Goal: Check status: Check status

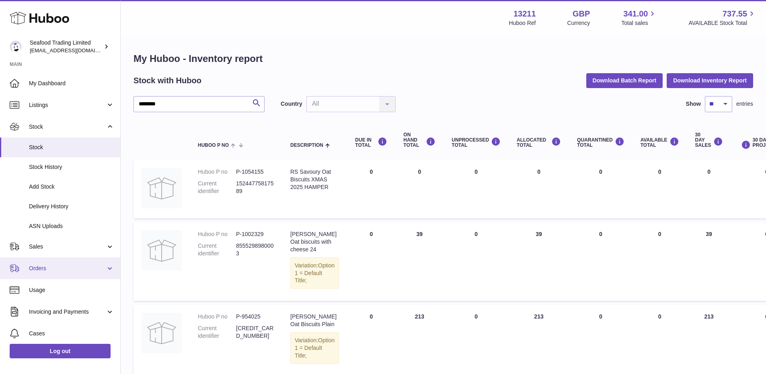
click at [47, 269] on span "Orders" at bounding box center [67, 268] width 77 height 8
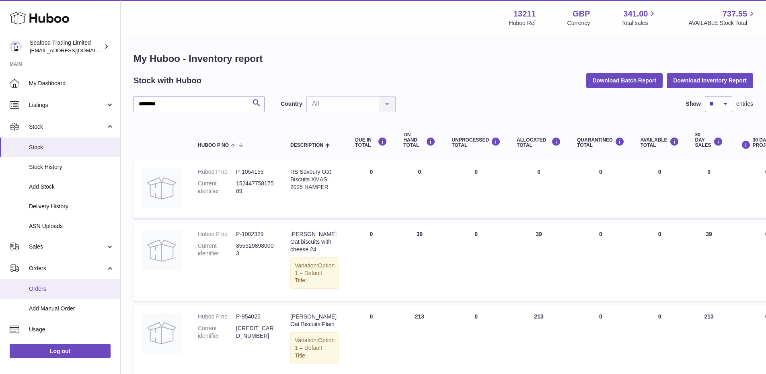
click at [46, 286] on span "Orders" at bounding box center [71, 289] width 85 height 8
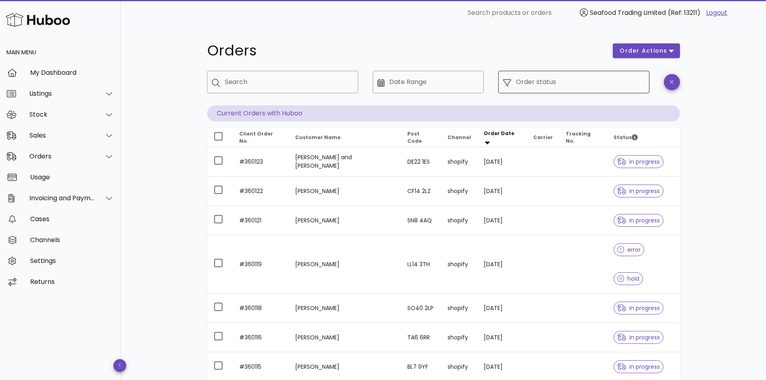
click at [558, 80] on input "Order status" at bounding box center [580, 82] width 129 height 13
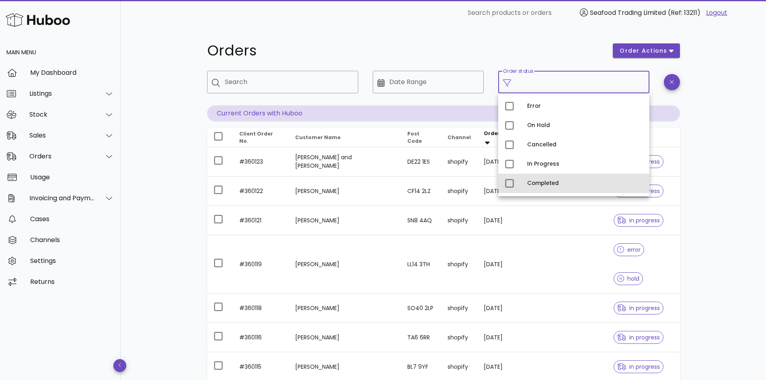
click at [536, 179] on div "Completed" at bounding box center [585, 183] width 116 height 13
type input "**********"
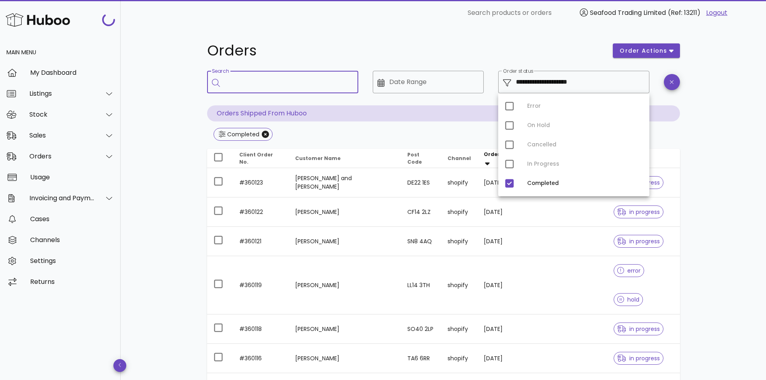
click at [270, 83] on input "Search" at bounding box center [288, 82] width 127 height 13
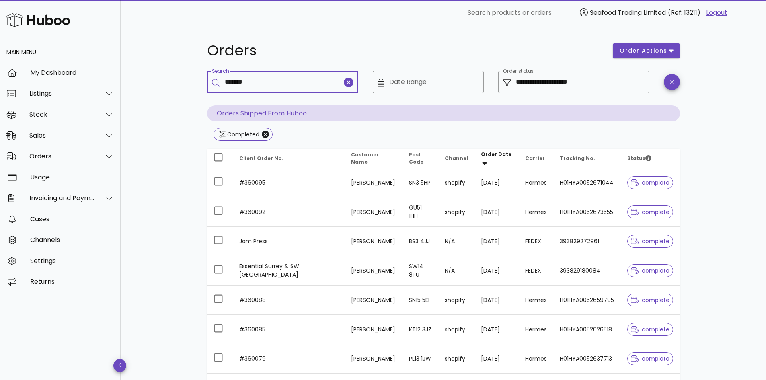
type input "*******"
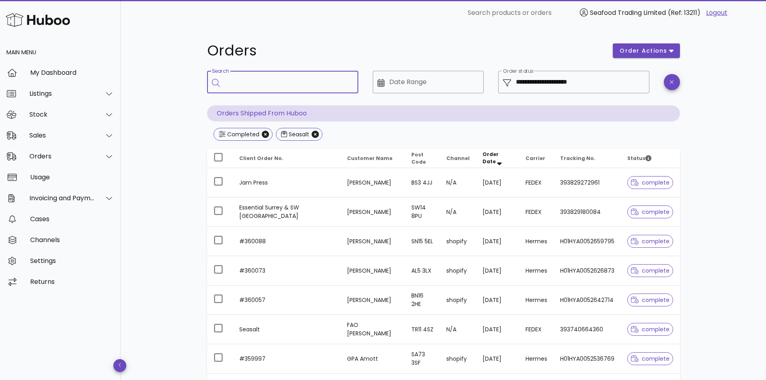
click at [270, 83] on input "Search" at bounding box center [288, 82] width 127 height 13
click at [269, 82] on input "Search" at bounding box center [288, 82] width 127 height 13
paste input "**********"
type input "**********"
click at [588, 82] on input "**********" at bounding box center [580, 82] width 129 height 13
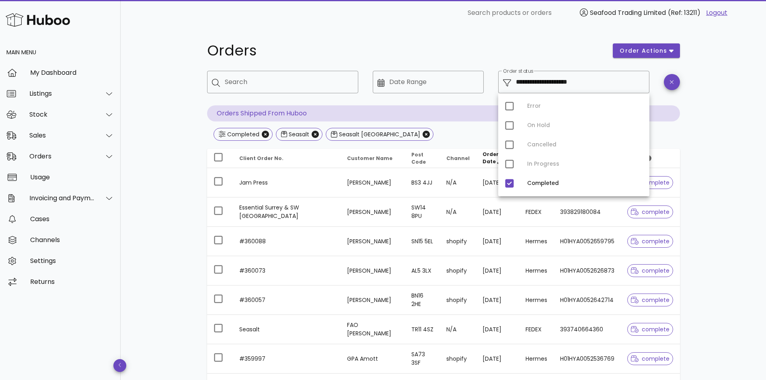
click at [512, 165] on div "Error On Hold Cancelled In Progress Completed" at bounding box center [573, 144] width 151 height 103
click at [511, 165] on div "Error On Hold Cancelled In Progress Completed" at bounding box center [573, 144] width 151 height 103
click at [510, 164] on div "Error On Hold Cancelled In Progress Completed" at bounding box center [573, 144] width 151 height 103
click at [730, 117] on div "**********" at bounding box center [443, 288] width 645 height 524
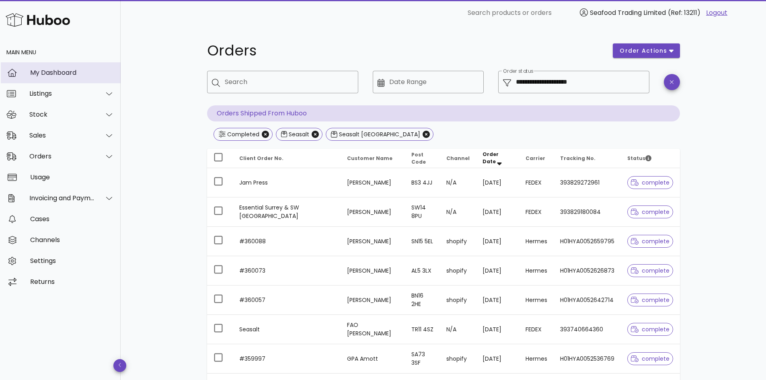
click at [55, 71] on div "My Dashboard" at bounding box center [72, 73] width 84 height 8
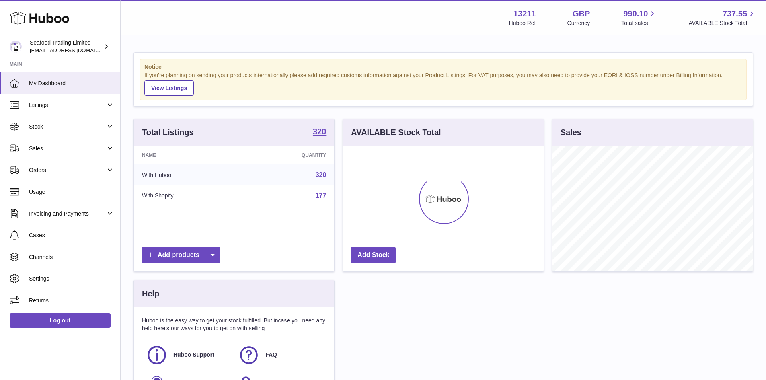
scroll to position [125, 201]
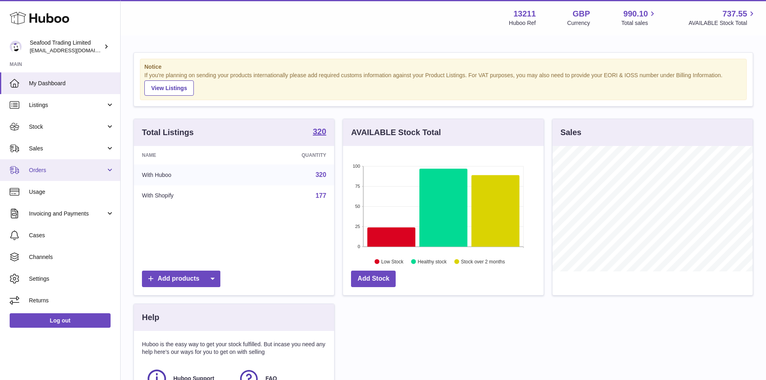
click at [55, 161] on link "Orders" at bounding box center [60, 170] width 120 height 22
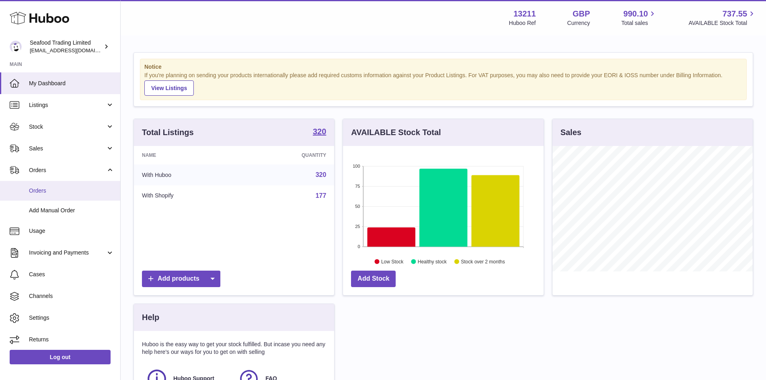
click at [49, 194] on link "Orders" at bounding box center [60, 191] width 120 height 20
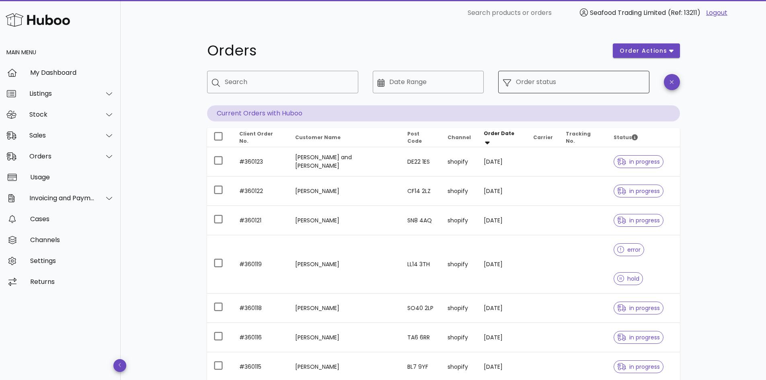
click at [589, 84] on input "Order status" at bounding box center [580, 82] width 129 height 13
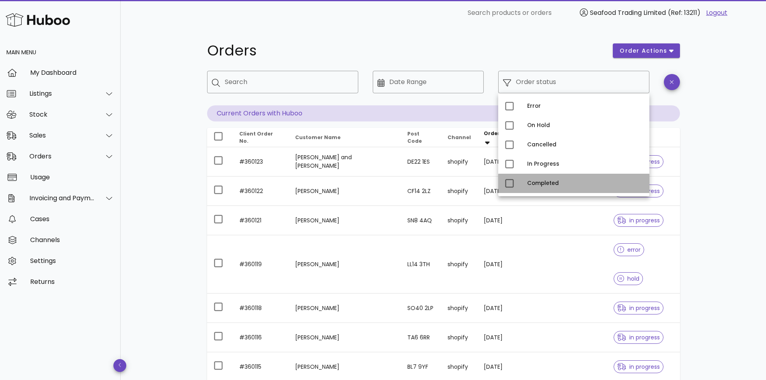
click at [568, 178] on div "Completed" at bounding box center [585, 183] width 116 height 13
type input "**********"
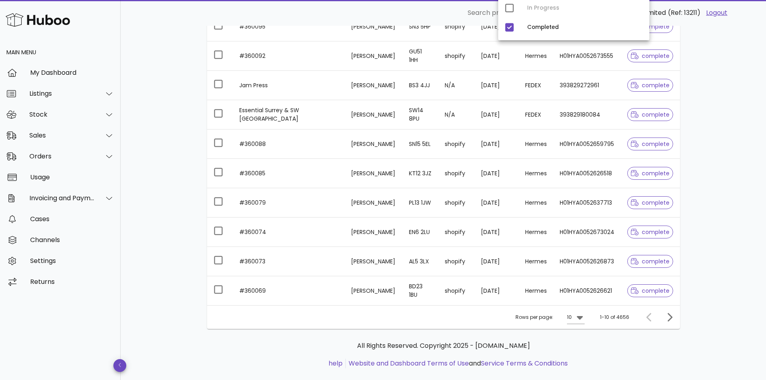
scroll to position [170, 0]
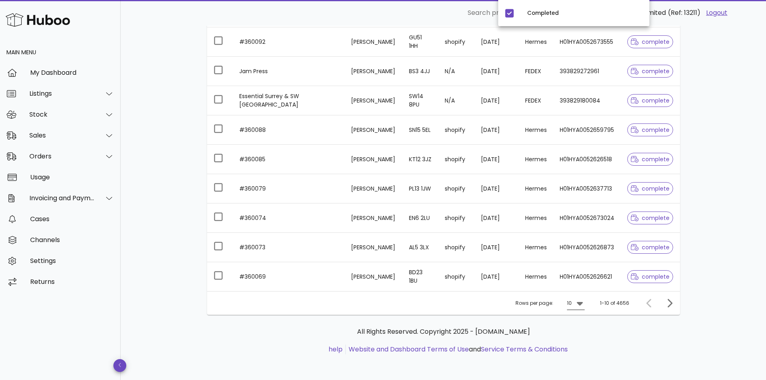
click at [581, 303] on icon at bounding box center [579, 304] width 6 height 4
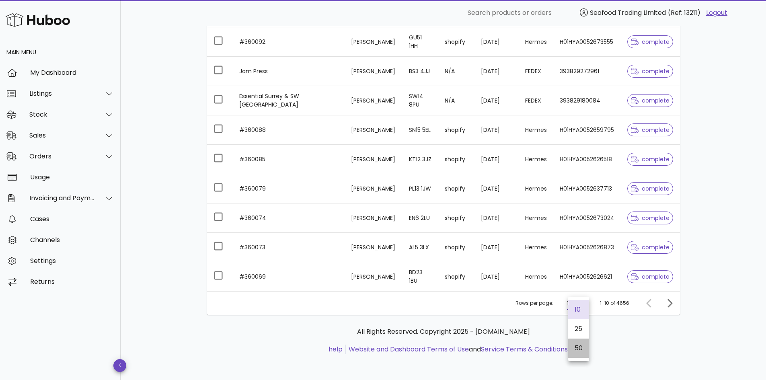
click at [573, 350] on div "50" at bounding box center [578, 347] width 21 height 19
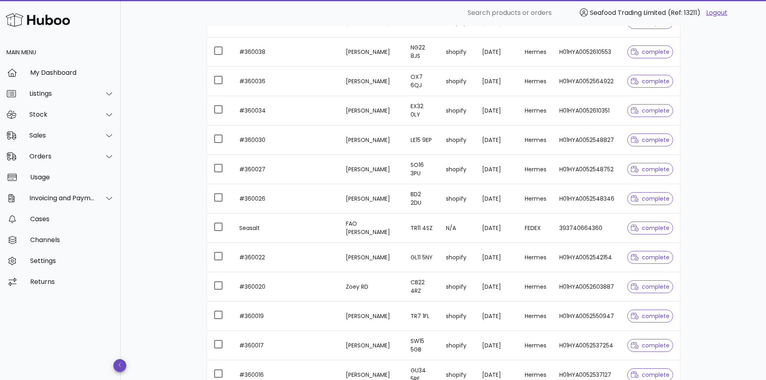
scroll to position [1014, 0]
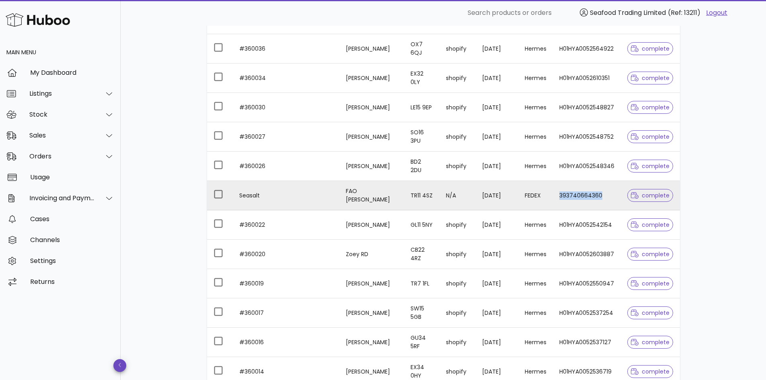
drag, startPoint x: 607, startPoint y: 192, endPoint x: 556, endPoint y: 195, distance: 50.7
click at [556, 195] on td "393740664360" at bounding box center [587, 195] width 68 height 29
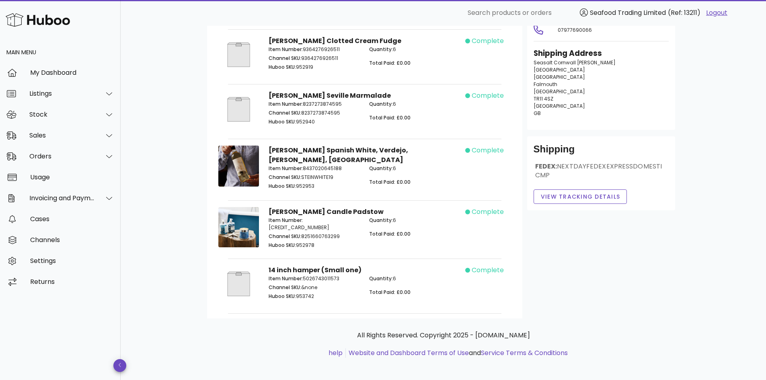
scroll to position [73, 0]
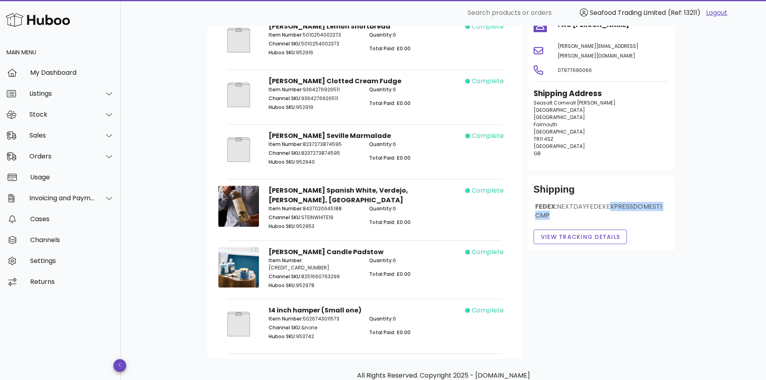
drag, startPoint x: 651, startPoint y: 206, endPoint x: 584, endPoint y: 205, distance: 66.7
click at [584, 205] on div "FEDEX: NEXTDAYFEDEXEXPRESSDOMESTICMP" at bounding box center [600, 214] width 135 height 24
click at [567, 233] on span "View Tracking details" at bounding box center [580, 237] width 80 height 8
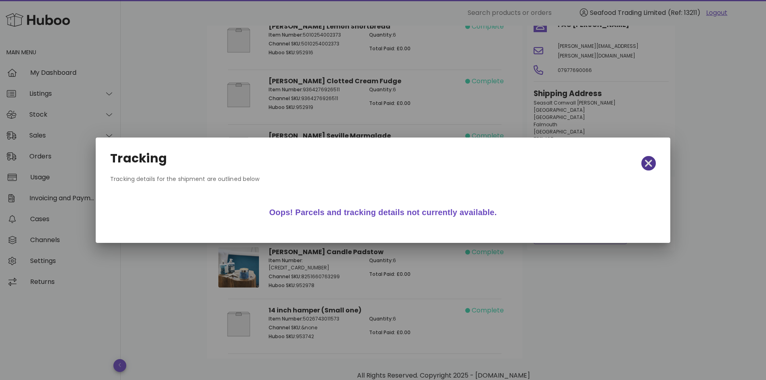
click at [654, 160] on span "button" at bounding box center [648, 163] width 14 height 11
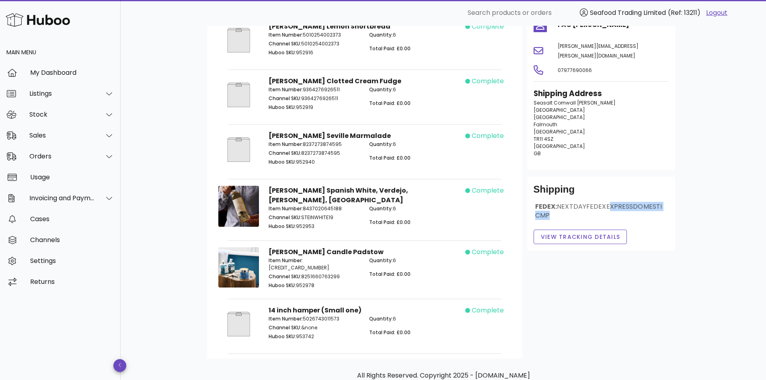
scroll to position [0, 0]
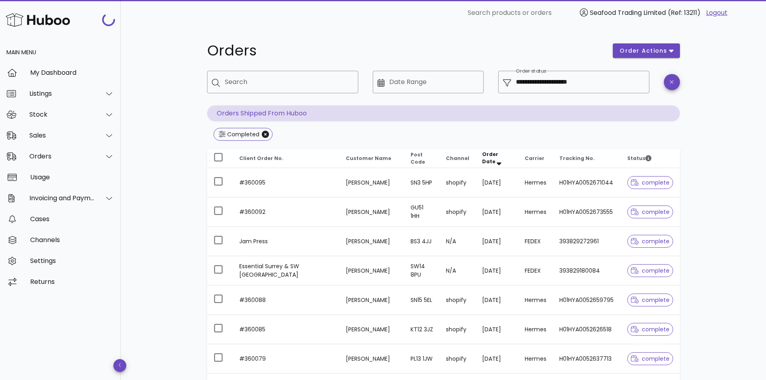
scroll to position [1014, 0]
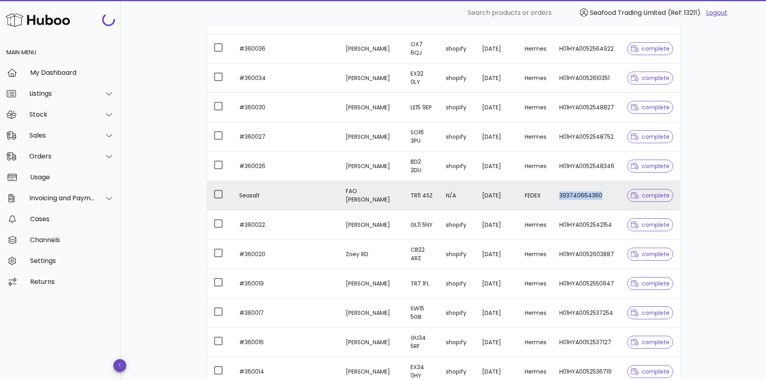
drag, startPoint x: 606, startPoint y: 193, endPoint x: 557, endPoint y: 196, distance: 49.1
click at [557, 196] on td "393740664360" at bounding box center [587, 195] width 68 height 29
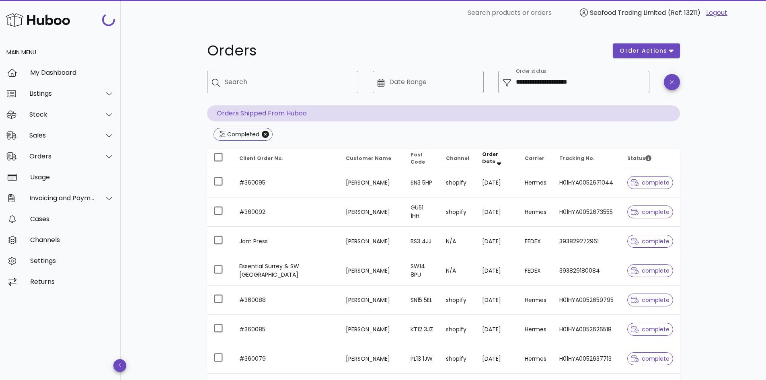
scroll to position [1014, 0]
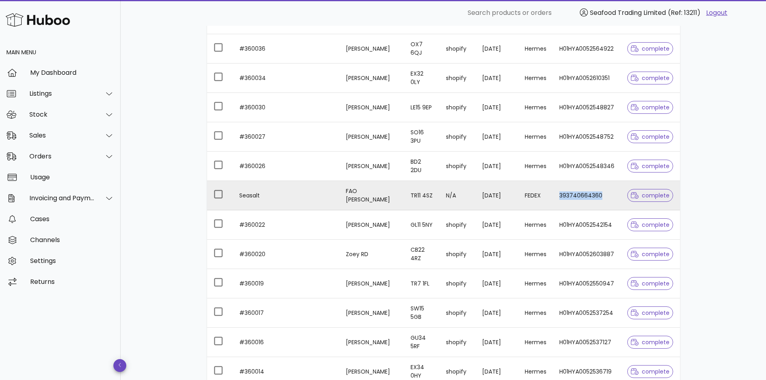
copy td "393740664360"
drag, startPoint x: 608, startPoint y: 196, endPoint x: 558, endPoint y: 195, distance: 50.2
click at [558, 195] on td "393740664360" at bounding box center [587, 195] width 68 height 29
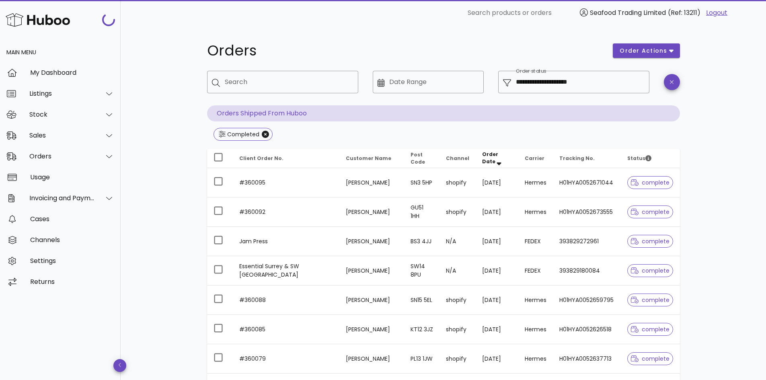
scroll to position [1014, 0]
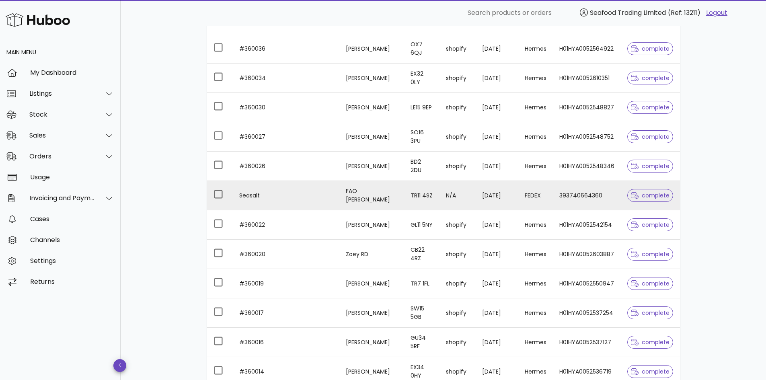
click at [579, 195] on td "393740664360" at bounding box center [587, 195] width 68 height 29
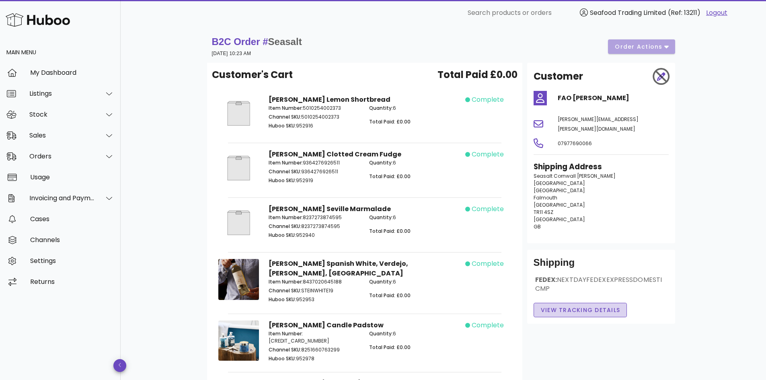
click at [602, 306] on span "View Tracking details" at bounding box center [580, 310] width 80 height 8
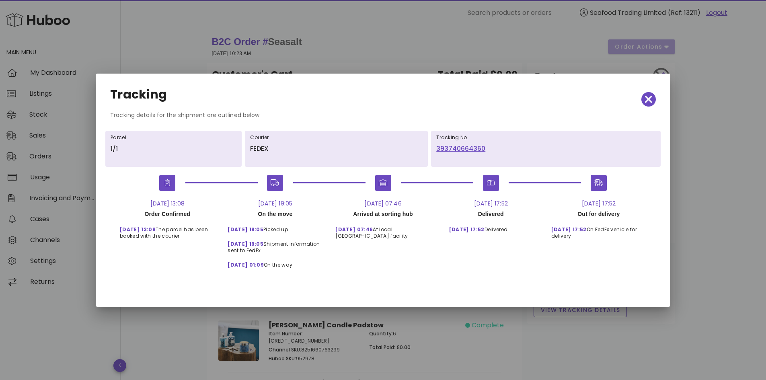
click at [463, 147] on link "393740664360" at bounding box center [545, 149] width 219 height 10
click at [653, 96] on span "button" at bounding box center [648, 99] width 14 height 11
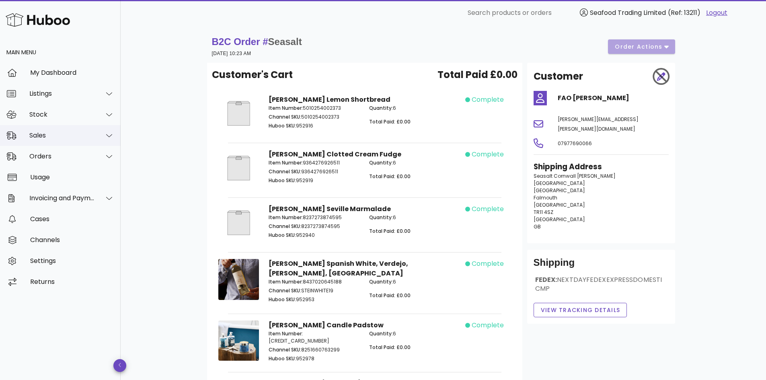
click at [49, 135] on div "Sales" at bounding box center [62, 135] width 66 height 8
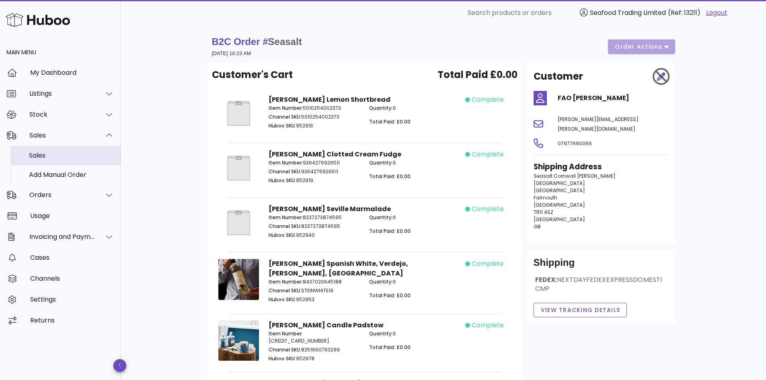
click at [44, 155] on div "Sales" at bounding box center [71, 155] width 85 height 8
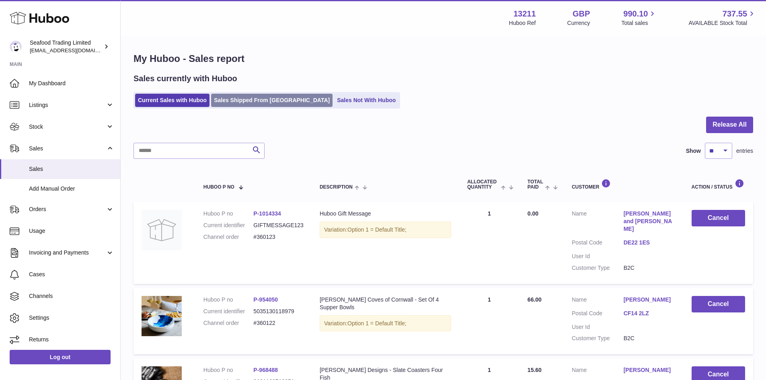
click at [253, 96] on link "Sales Shipped From [GEOGRAPHIC_DATA]" at bounding box center [271, 100] width 121 height 13
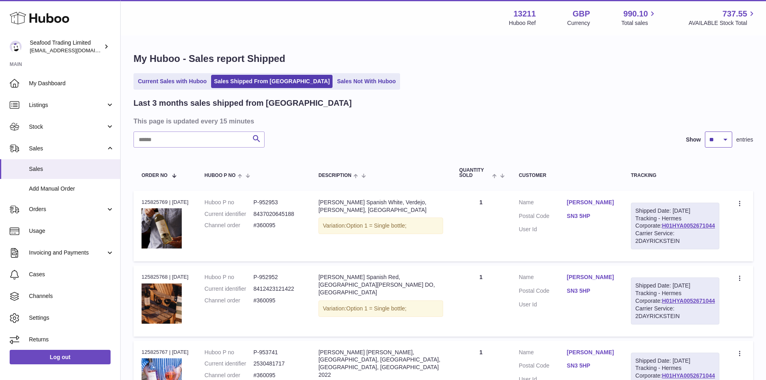
click at [712, 143] on select "** ** **" at bounding box center [717, 139] width 27 height 16
click at [176, 77] on link "Current Sales with Huboo" at bounding box center [172, 81] width 74 height 13
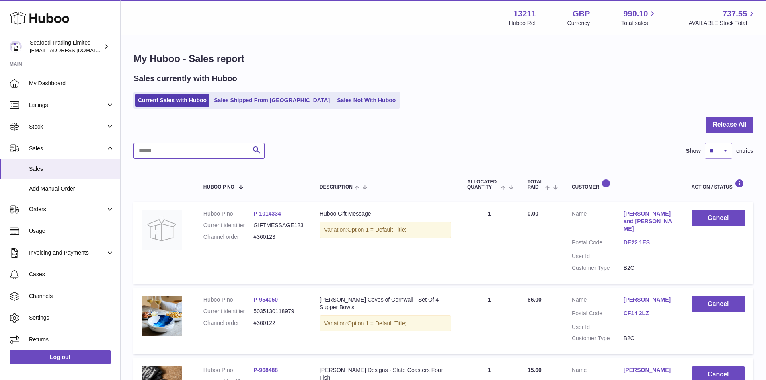
click at [190, 149] on input "text" at bounding box center [198, 151] width 131 height 16
paste input "*********"
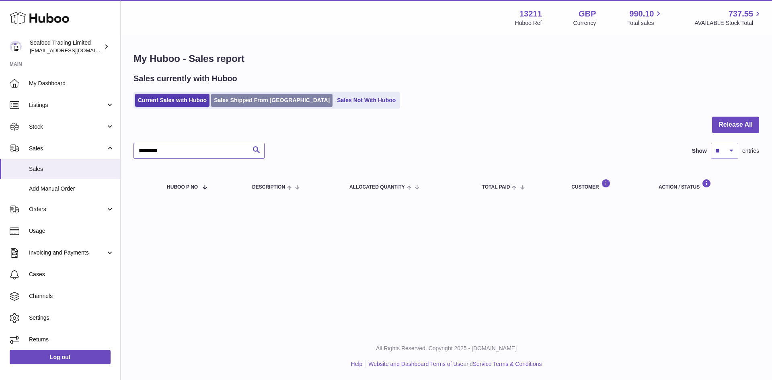
type input "*********"
click at [275, 101] on link "Sales Shipped From [GEOGRAPHIC_DATA]" at bounding box center [271, 100] width 121 height 13
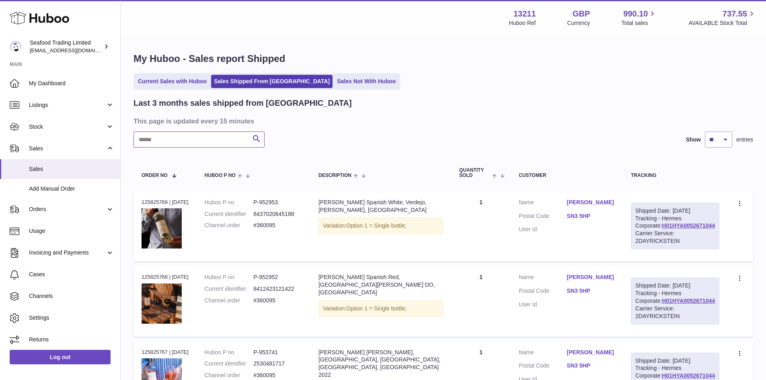
click at [172, 137] on input "text" at bounding box center [198, 139] width 131 height 16
paste input "*********"
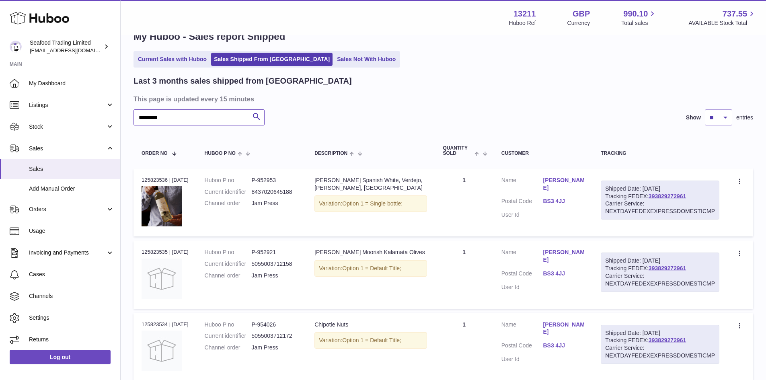
scroll to position [40, 0]
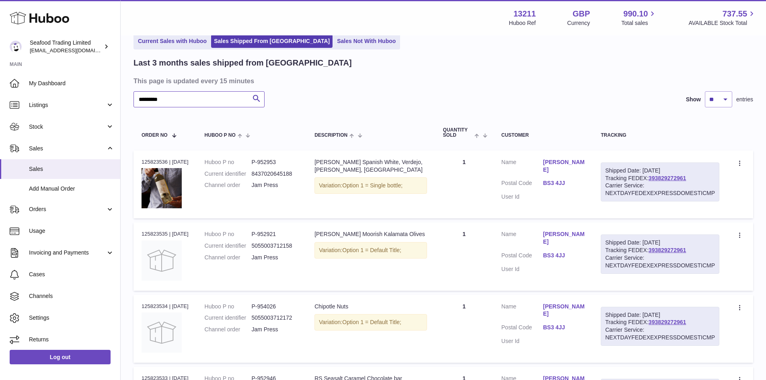
drag, startPoint x: 173, startPoint y: 98, endPoint x: 130, endPoint y: 99, distance: 42.6
click at [130, 99] on div "My Huboo - Sales report Shipped Current Sales with Huboo Sales Shipped From Hub…" at bounding box center [443, 261] width 645 height 531
paste input "**********"
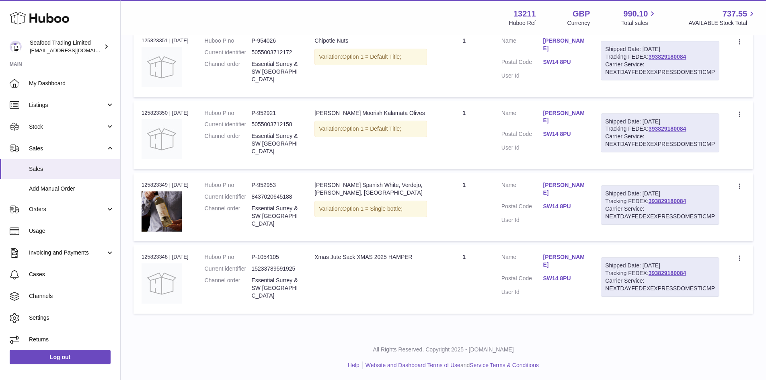
scroll to position [235, 0]
type input "**********"
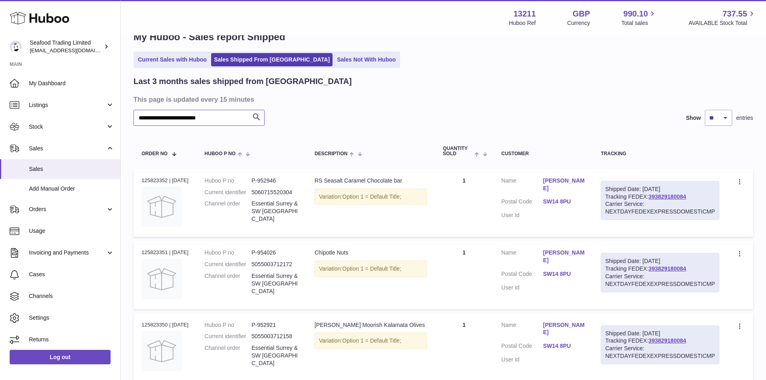
scroll to position [0, 0]
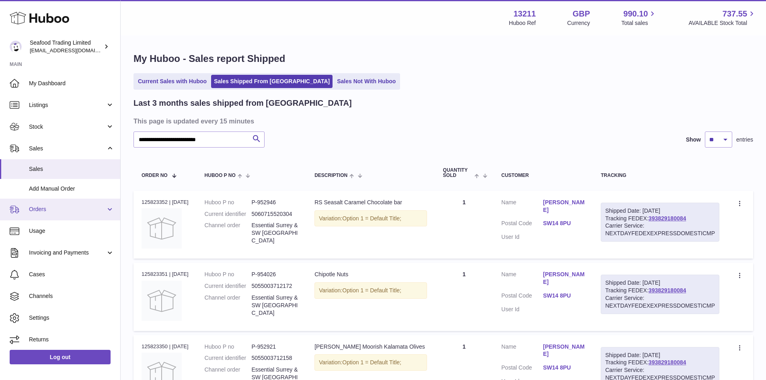
click at [47, 209] on span "Orders" at bounding box center [67, 209] width 77 height 8
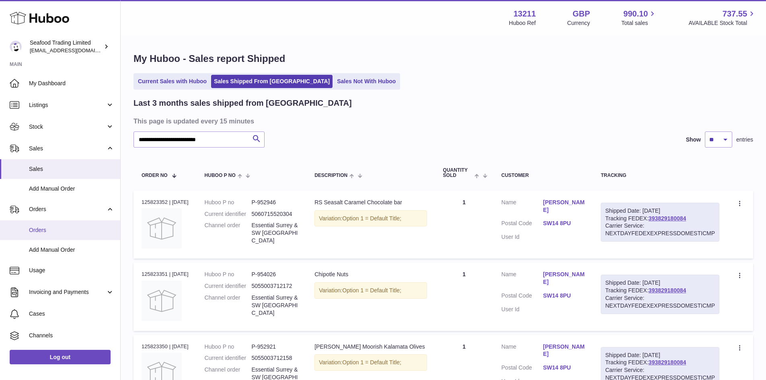
click at [43, 225] on link "Orders" at bounding box center [60, 230] width 120 height 20
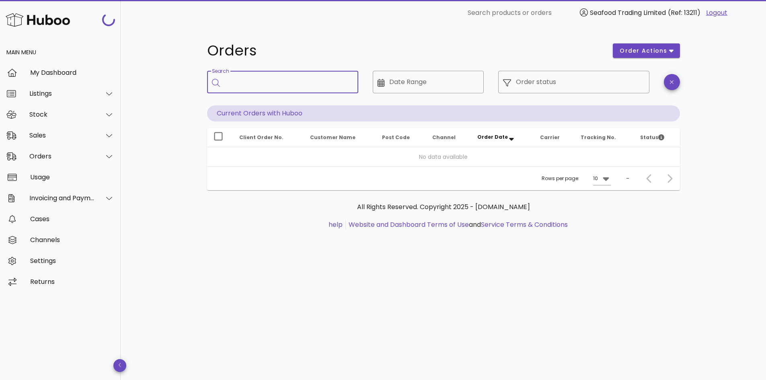
click at [255, 78] on input "Search" at bounding box center [288, 82] width 127 height 13
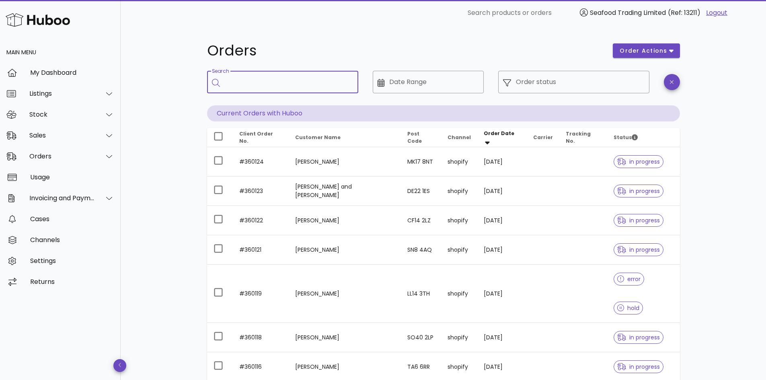
paste input "******"
click at [263, 80] on input "******" at bounding box center [283, 82] width 117 height 13
type input "******"
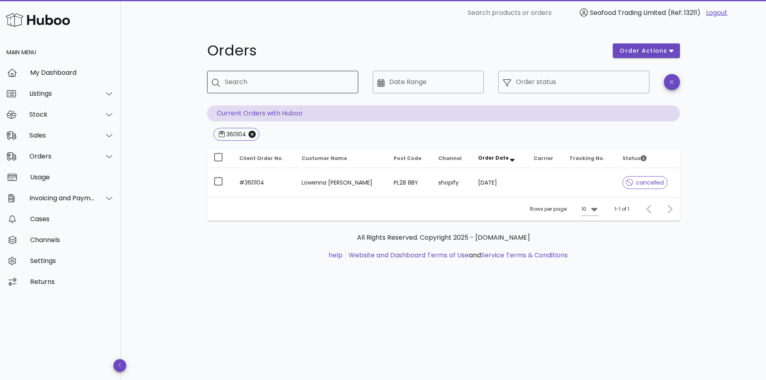
click at [255, 78] on input "Search" at bounding box center [288, 82] width 127 height 13
type input "******"
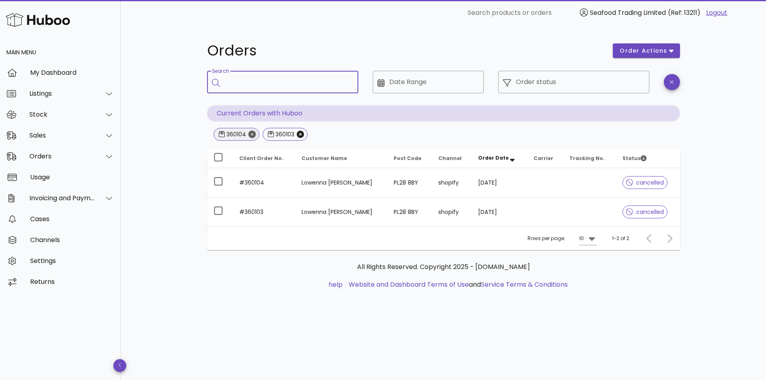
click at [253, 133] on icon "Close" at bounding box center [251, 134] width 7 height 7
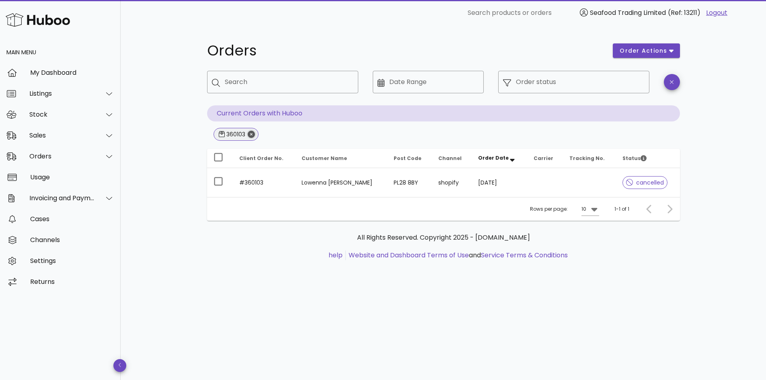
click at [248, 132] on icon "Close" at bounding box center [251, 134] width 7 height 7
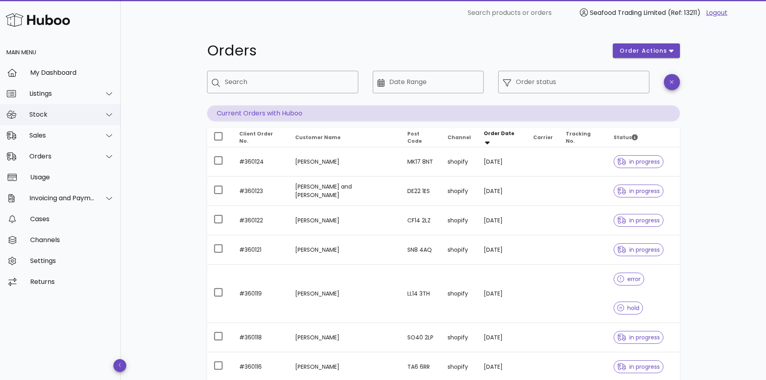
click at [62, 113] on div "Stock" at bounding box center [62, 115] width 66 height 8
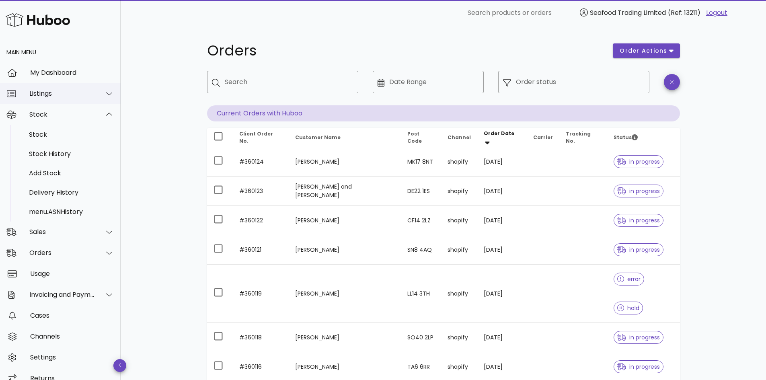
click at [54, 98] on div "Listings" at bounding box center [60, 93] width 121 height 21
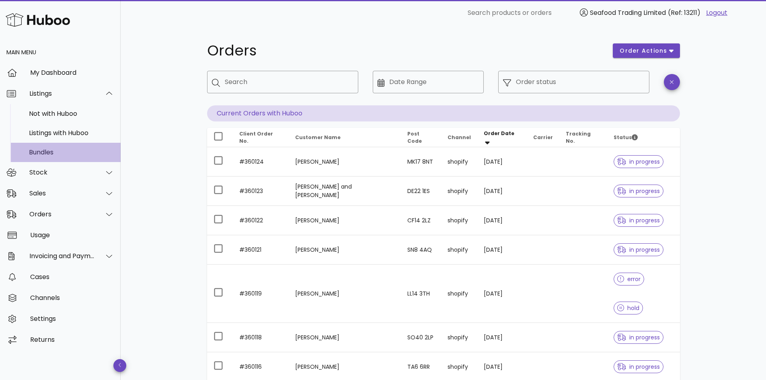
click at [51, 149] on div "Bundles" at bounding box center [71, 152] width 85 height 8
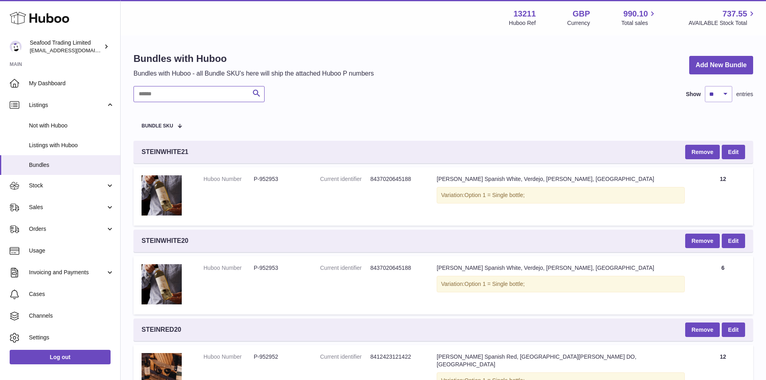
click at [178, 94] on input "text" at bounding box center [198, 94] width 131 height 16
paste input "**********"
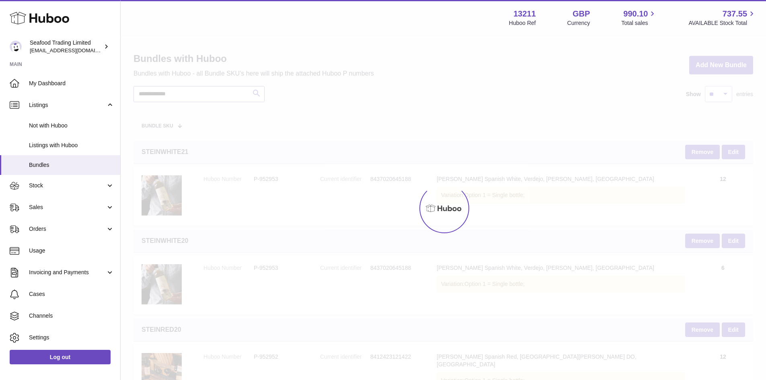
type input "**********"
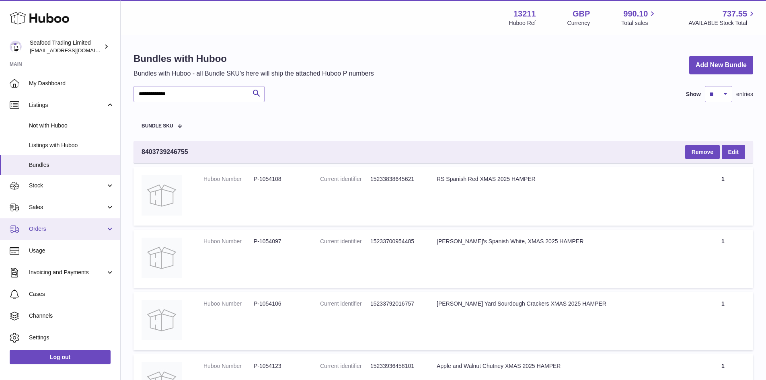
click at [37, 221] on link "Orders" at bounding box center [60, 229] width 120 height 22
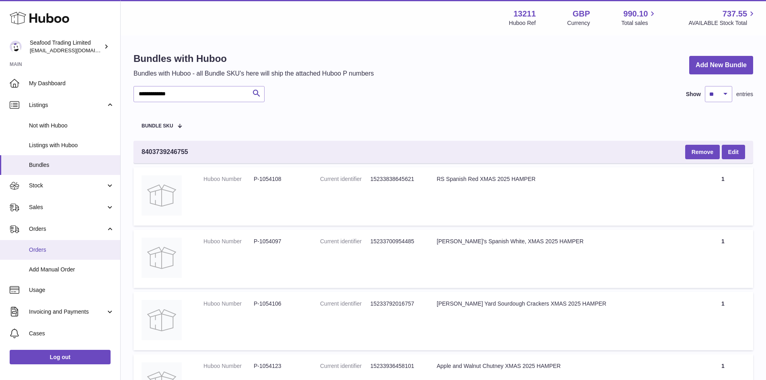
click at [36, 245] on link "Orders" at bounding box center [60, 250] width 120 height 20
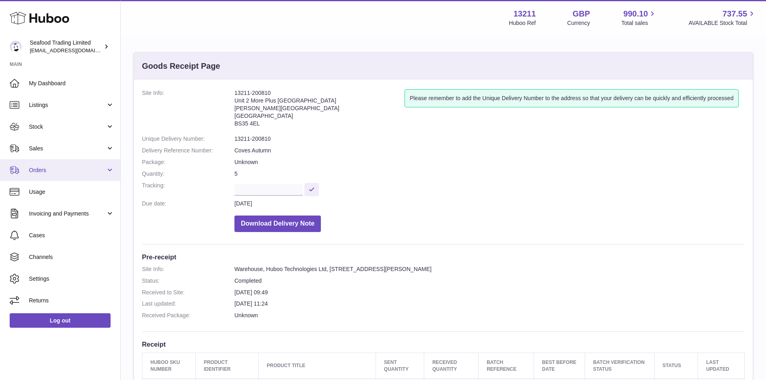
click at [32, 174] on span "Orders" at bounding box center [67, 170] width 77 height 8
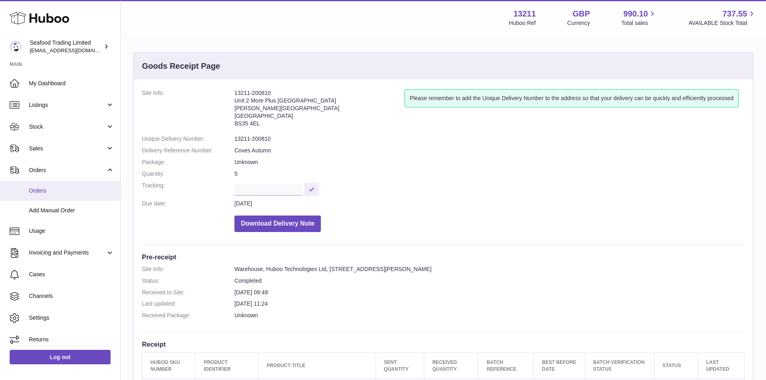
click at [37, 197] on link "Orders" at bounding box center [60, 191] width 120 height 20
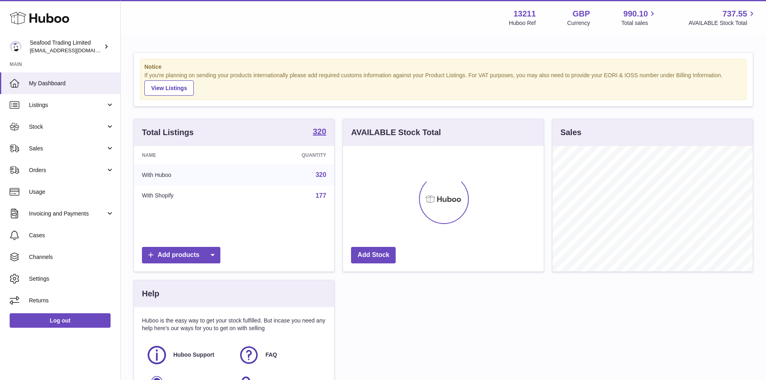
scroll to position [125, 201]
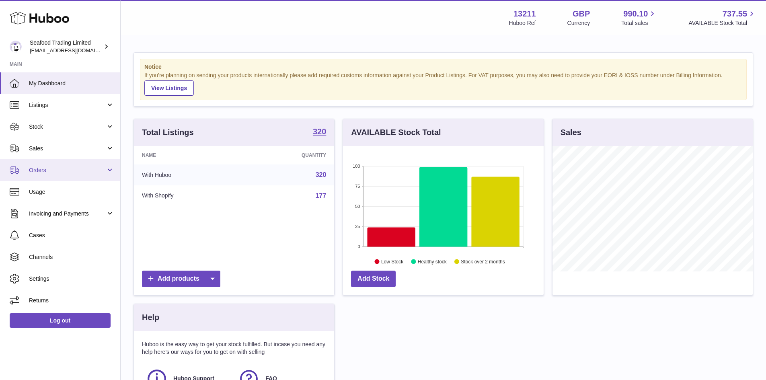
click at [29, 174] on span "Orders" at bounding box center [67, 170] width 77 height 8
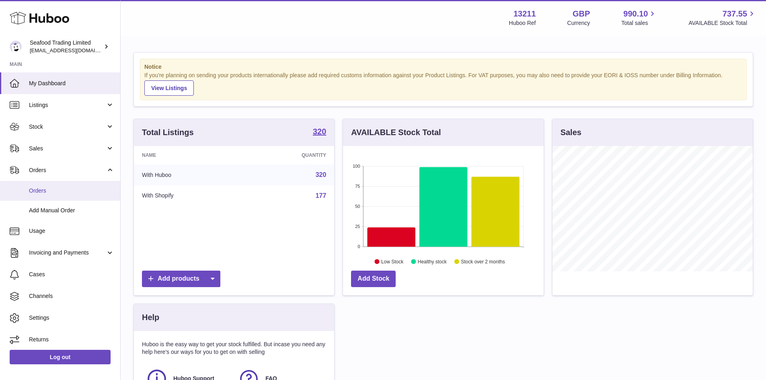
click at [37, 197] on link "Orders" at bounding box center [60, 191] width 120 height 20
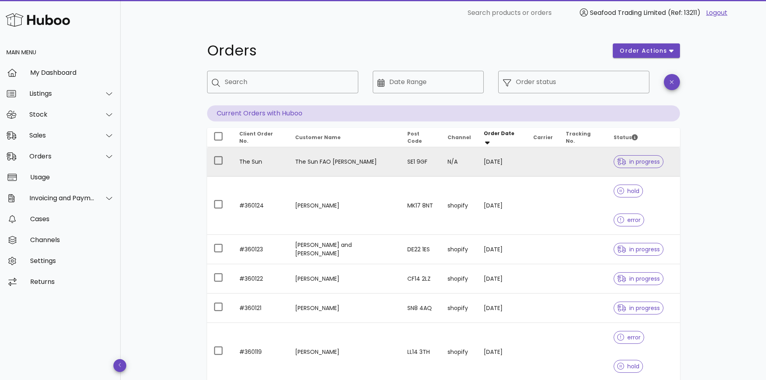
click at [246, 165] on td "The Sun" at bounding box center [261, 161] width 56 height 29
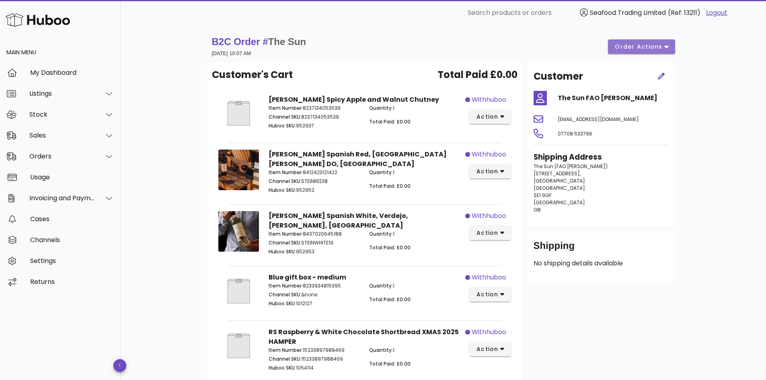
click at [655, 46] on span "order actions" at bounding box center [638, 47] width 48 height 8
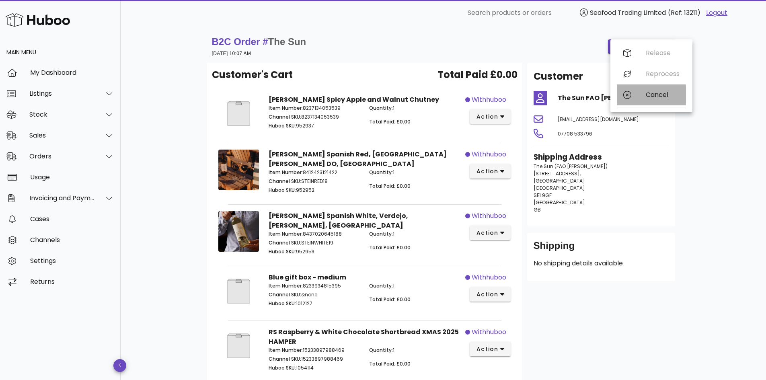
click at [661, 93] on div "Cancel" at bounding box center [662, 95] width 34 height 8
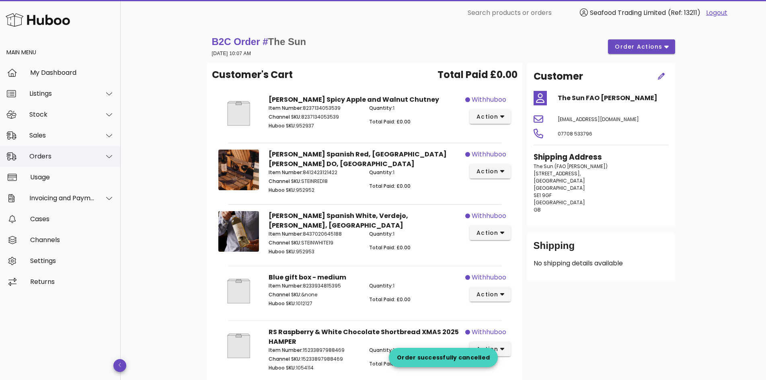
click at [45, 158] on div "Orders" at bounding box center [62, 156] width 66 height 8
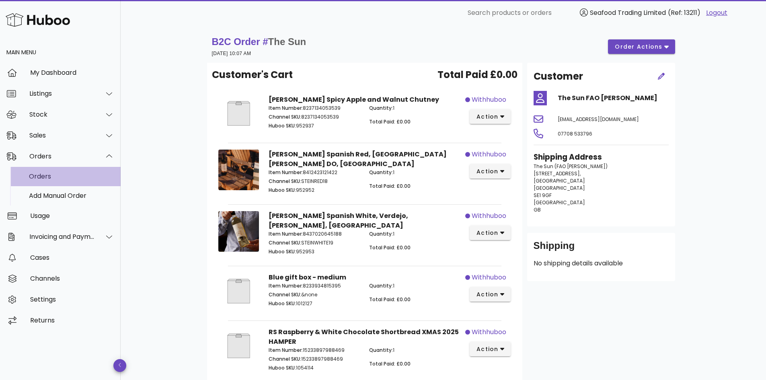
click at [55, 179] on div "Orders" at bounding box center [71, 176] width 85 height 8
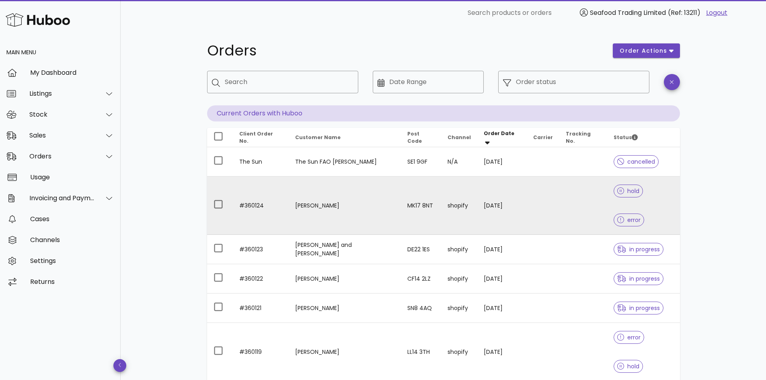
click at [251, 193] on td "#360124" at bounding box center [261, 205] width 56 height 58
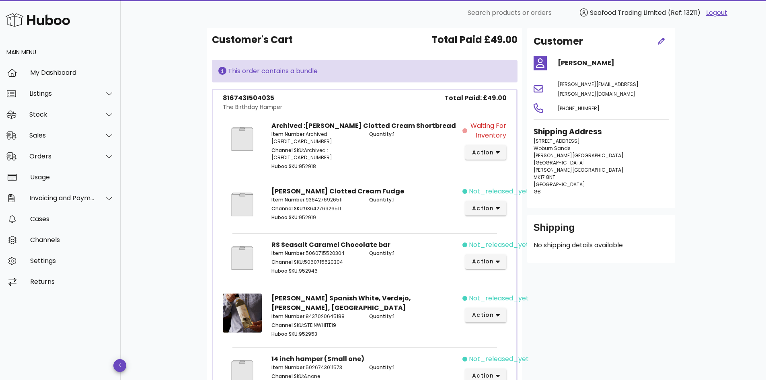
scroll to position [40, 0]
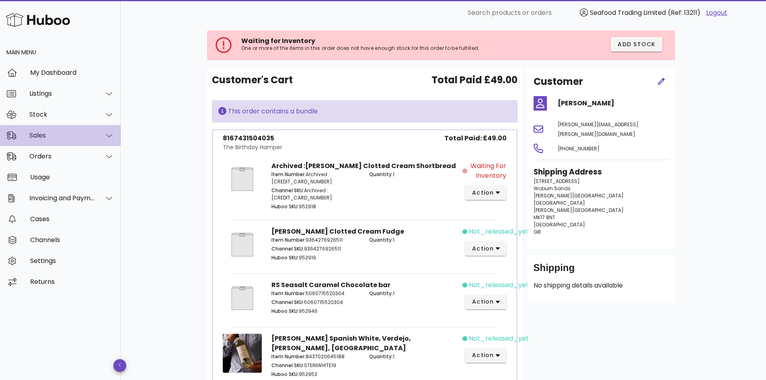
click at [48, 136] on div "Sales" at bounding box center [62, 135] width 66 height 8
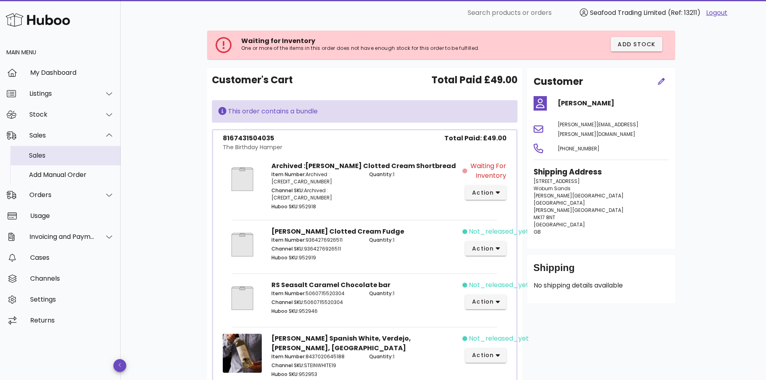
click at [37, 151] on div "Sales" at bounding box center [71, 155] width 85 height 17
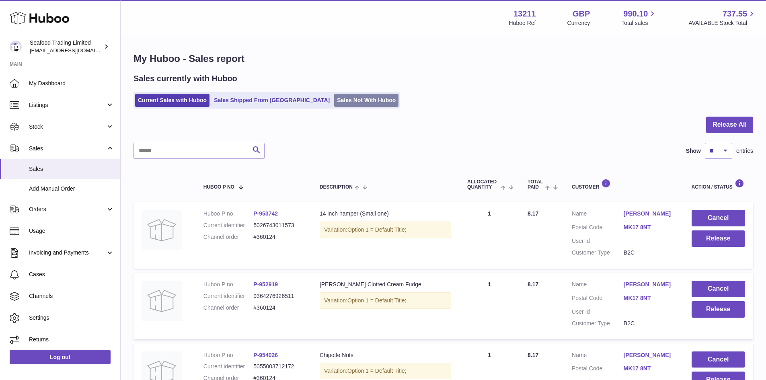
click at [345, 96] on link "Sales Not With Huboo" at bounding box center [366, 100] width 64 height 13
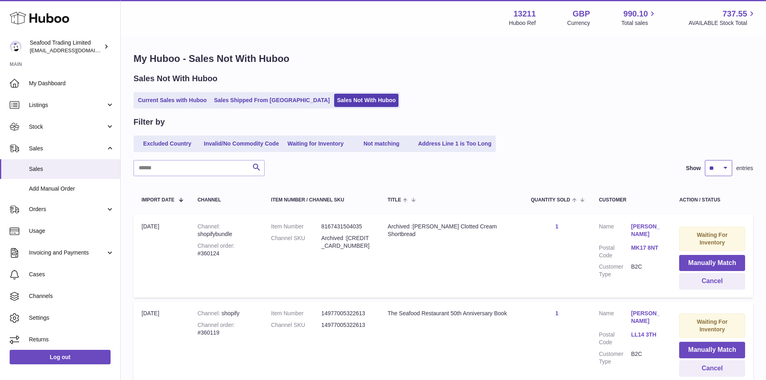
click at [716, 164] on select "** ** ** ***" at bounding box center [717, 168] width 27 height 16
select select "**"
click at [704, 160] on select "** ** ** ***" at bounding box center [717, 168] width 27 height 16
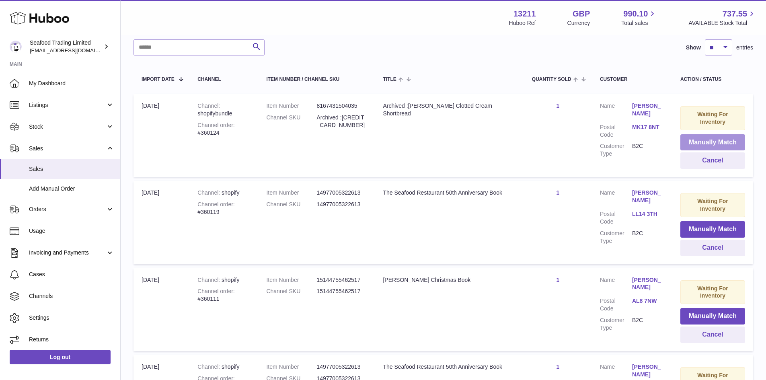
click at [730, 141] on button "Manually Match" at bounding box center [712, 142] width 65 height 16
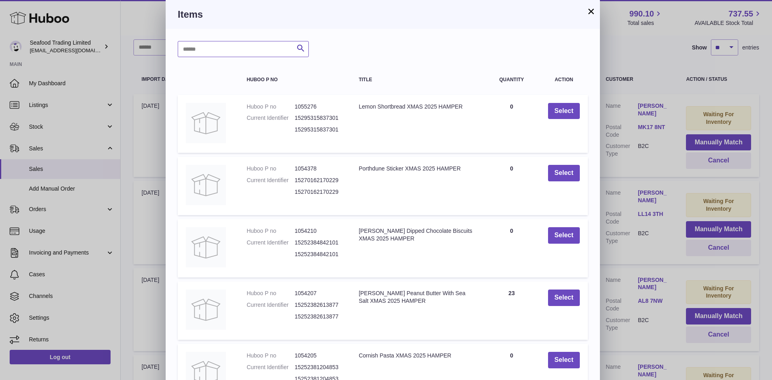
click at [260, 54] on input "text" at bounding box center [243, 49] width 131 height 16
type input "*"
type input "*****"
click at [305, 47] on icon "submit" at bounding box center [301, 48] width 10 height 10
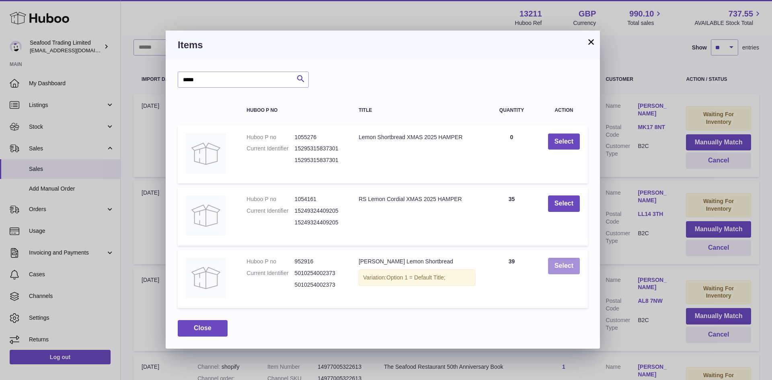
click at [574, 271] on button "Select" at bounding box center [564, 266] width 32 height 16
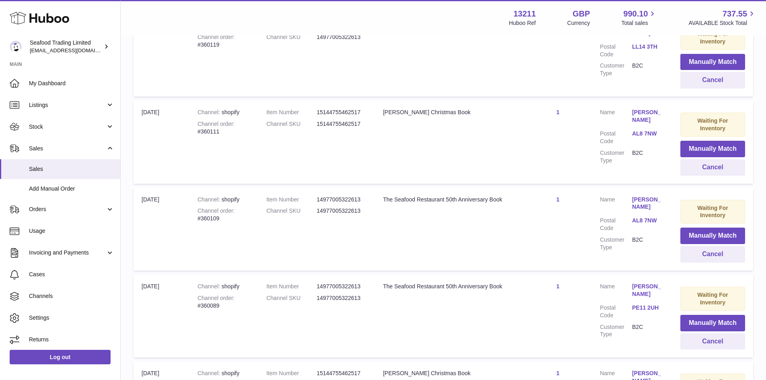
scroll to position [0, 0]
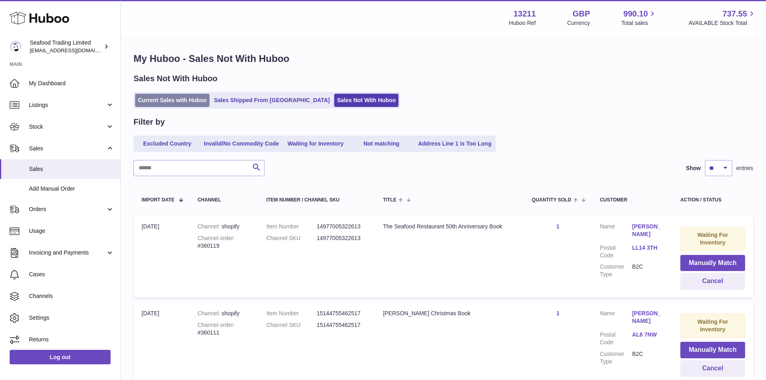
click at [182, 98] on link "Current Sales with Huboo" at bounding box center [172, 100] width 74 height 13
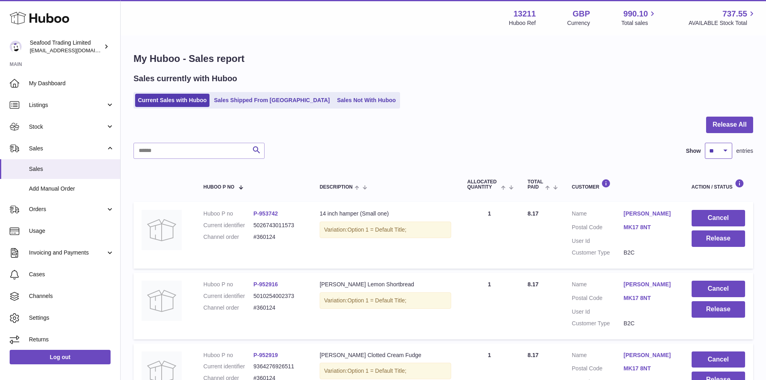
click at [721, 147] on select "** ** ** ***" at bounding box center [717, 151] width 27 height 16
select select "**"
click at [704, 143] on select "** ** ** ***" at bounding box center [717, 151] width 27 height 16
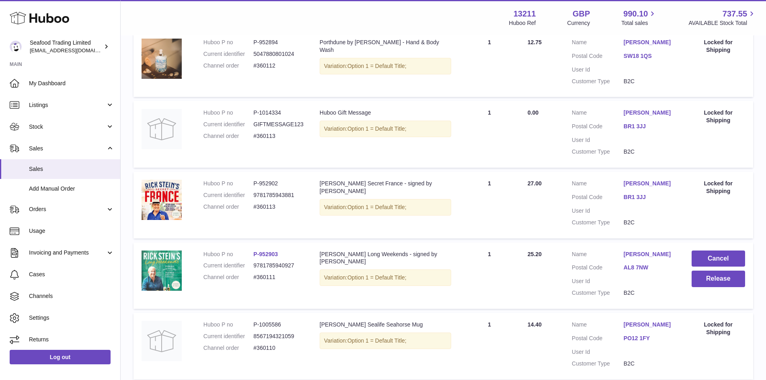
scroll to position [1607, 0]
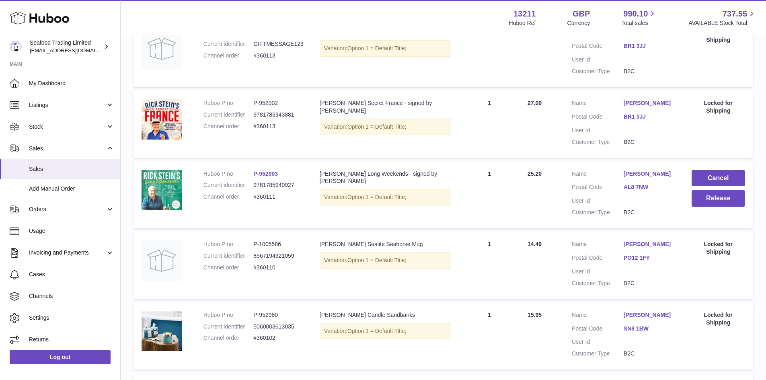
click at [270, 193] on dd "#360111" at bounding box center [278, 197] width 50 height 8
copy dd "360111"
click at [733, 194] on button "Release" at bounding box center [717, 198] width 53 height 16
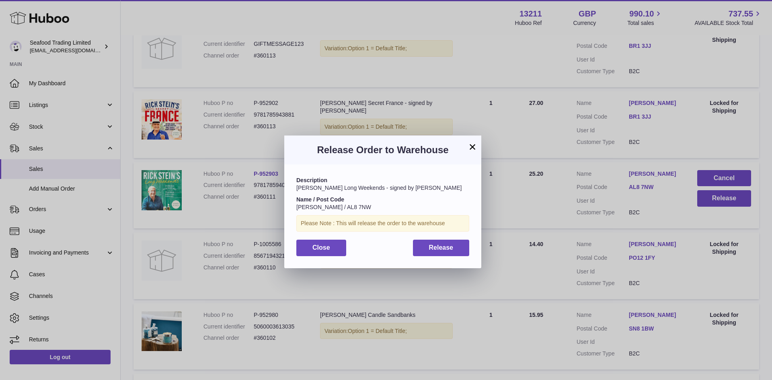
click at [463, 239] on div "Description Rick Stein's Long Weekends - signed by Rick Name / Post Code Bryan …" at bounding box center [382, 215] width 197 height 103
click at [448, 244] on span "Release" at bounding box center [441, 247] width 25 height 7
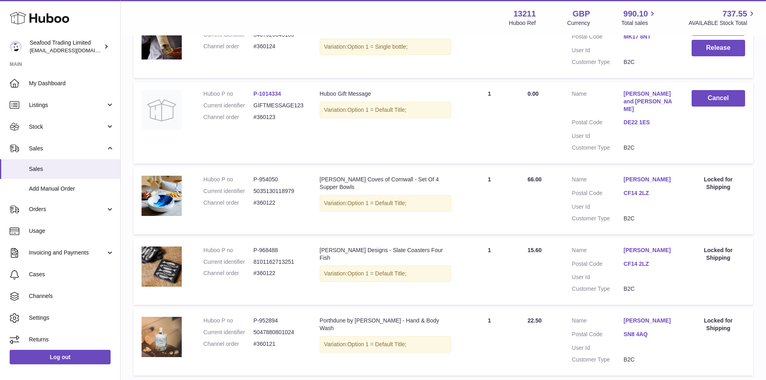
scroll to position [455, 0]
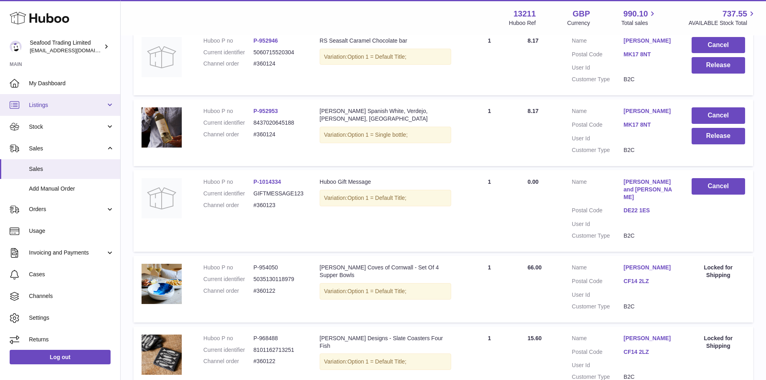
click at [47, 108] on span "Listings" at bounding box center [67, 105] width 77 height 8
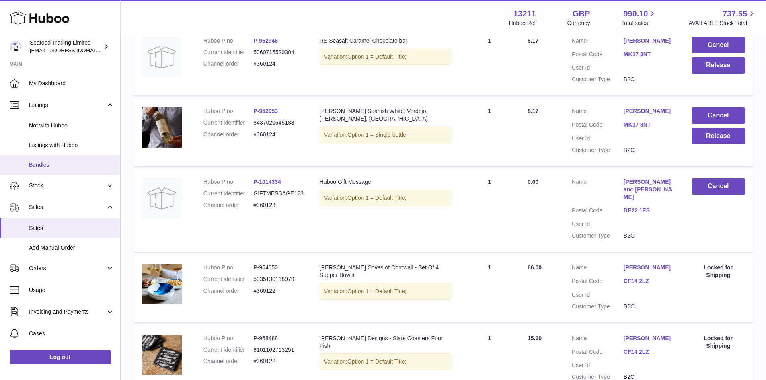
click at [45, 166] on span "Bundles" at bounding box center [71, 165] width 85 height 8
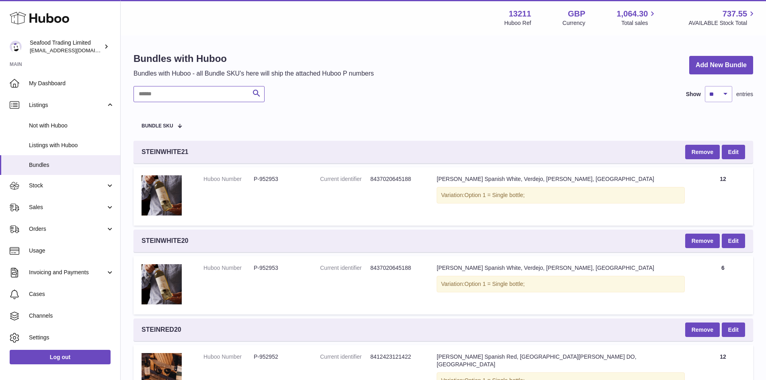
click at [198, 92] on input "text" at bounding box center [198, 94] width 131 height 16
paste input "**********"
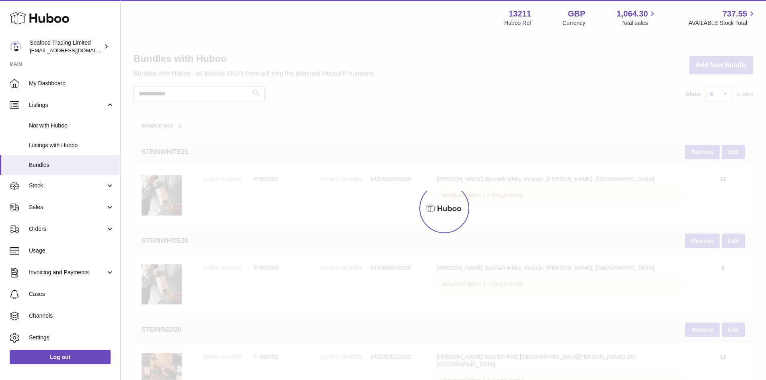
type input "**********"
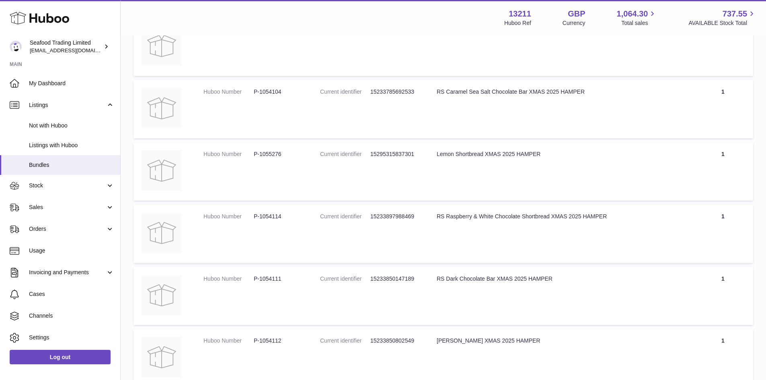
scroll to position [72, 0]
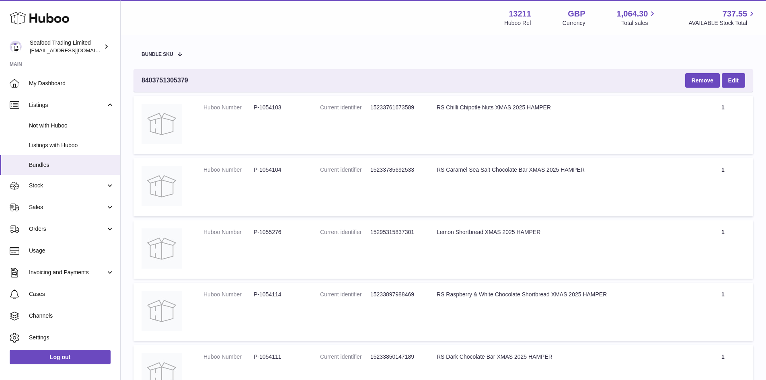
click at [469, 106] on div "RS Chilli Chipotle Nuts XMAS 2025 HAMPER" at bounding box center [560, 108] width 248 height 8
copy div "Chipotle"
click at [507, 169] on div "RS Caramel Sea Salt Chocolate Bar XMAS 2025 HAMPER" at bounding box center [560, 170] width 248 height 8
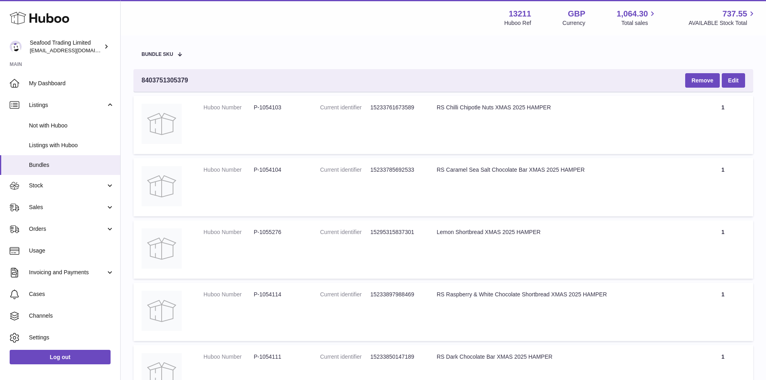
click at [452, 170] on div "RS Caramel Sea Salt Chocolate Bar XMAS 2025 HAMPER" at bounding box center [560, 170] width 248 height 8
copy div "Caramel"
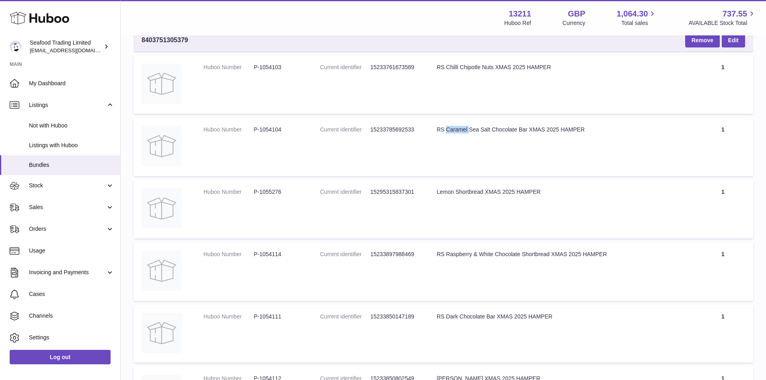
click at [443, 190] on div "Lemon Shortbread XMAS 2025 HAMPER" at bounding box center [560, 192] width 248 height 8
copy div "Lemon"
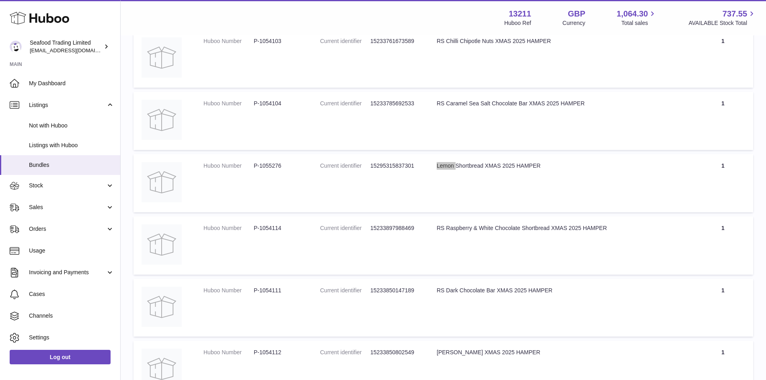
scroll to position [152, 0]
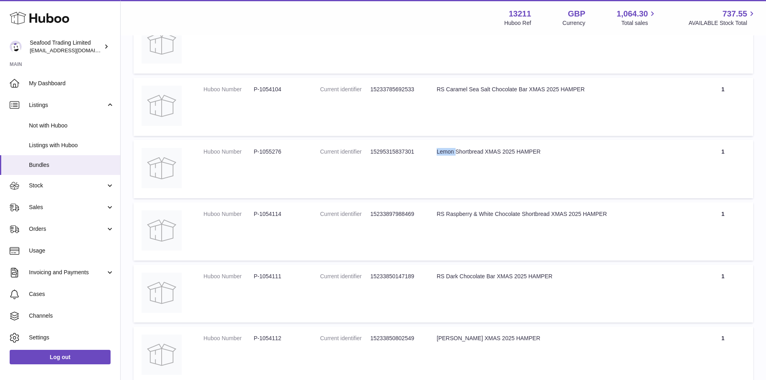
click at [462, 212] on div "RS Raspberry & White Chocolate Shortbread XMAS 2025 HAMPER" at bounding box center [560, 214] width 248 height 8
copy div "Raspberry"
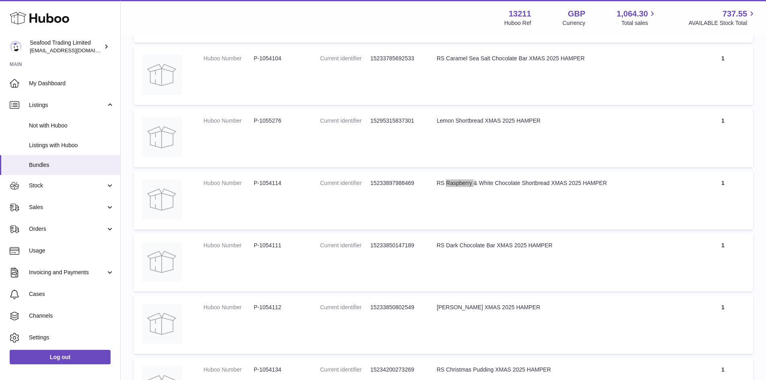
scroll to position [192, 0]
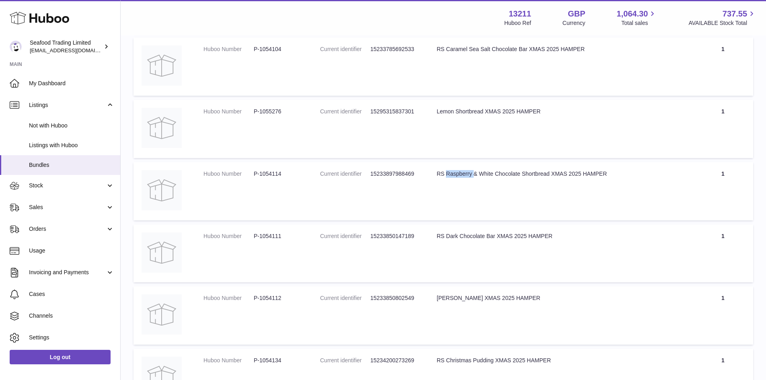
click at [452, 235] on div "RS Dark Chocolate Bar XMAS 2025 HAMPER" at bounding box center [560, 236] width 248 height 8
copy div "Dark"
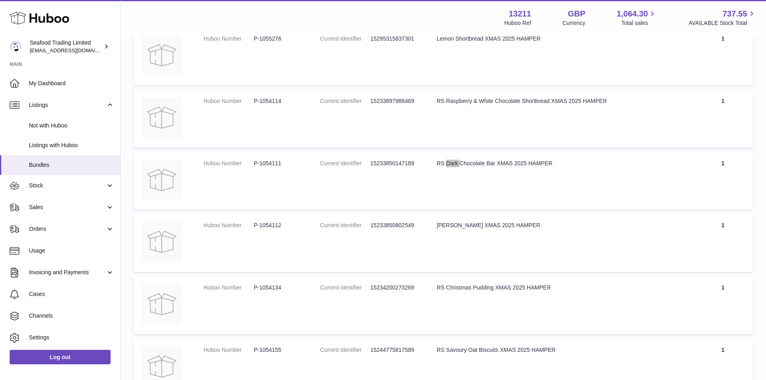
scroll to position [272, 0]
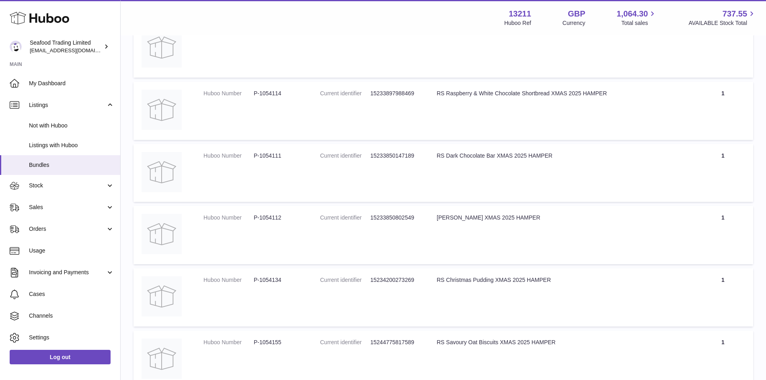
click at [451, 215] on div "RS Fudge XMAS 2025 HAMPER" at bounding box center [560, 218] width 248 height 8
copy div "Fudge"
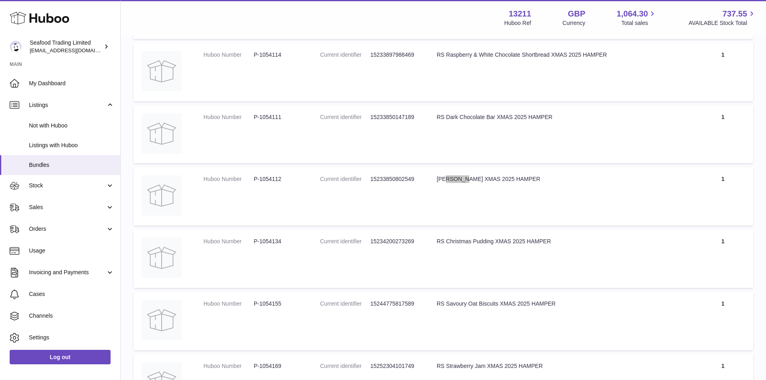
scroll to position [353, 0]
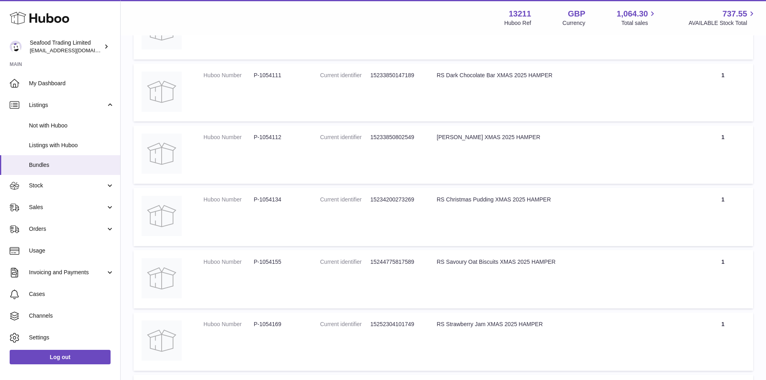
click at [477, 196] on div "RS Christmas Pudding XMAS 2025 HAMPER" at bounding box center [560, 200] width 248 height 8
copy div "Pudding"
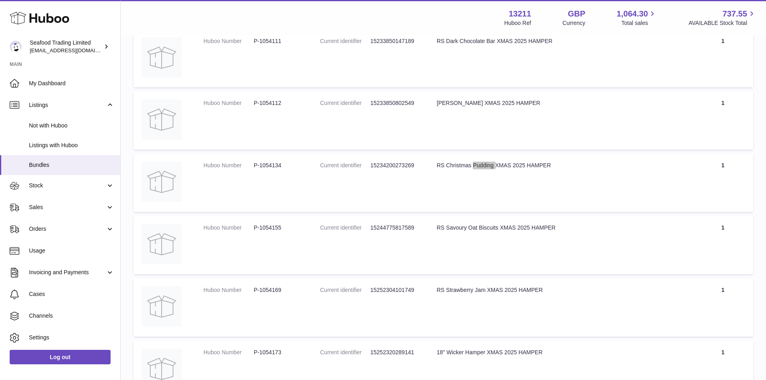
scroll to position [433, 0]
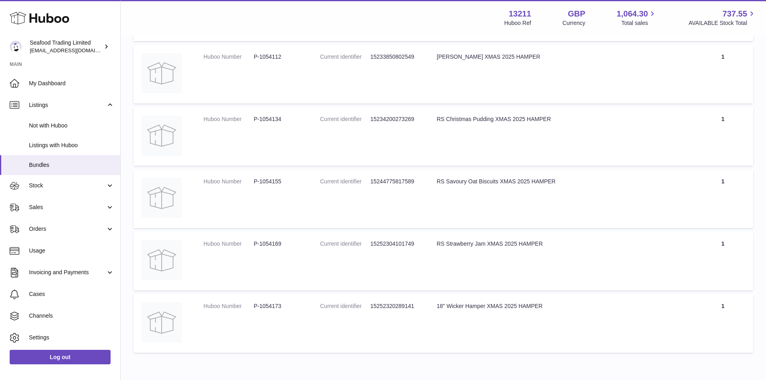
click at [456, 182] on div "RS Savoury Oat Biscuits XMAS 2025 HAMPER" at bounding box center [560, 182] width 248 height 8
copy div "Savoury"
drag, startPoint x: 447, startPoint y: 242, endPoint x: 487, endPoint y: 244, distance: 40.2
click at [487, 244] on div "RS Strawberry Jam XMAS 2025 HAMPER" at bounding box center [560, 244] width 248 height 8
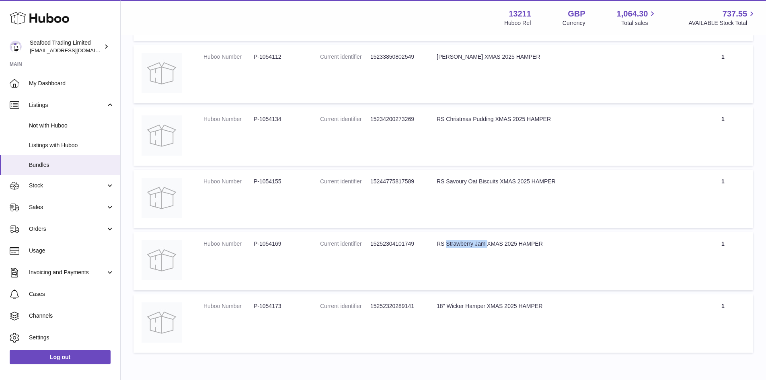
copy div "Strawberry Jam"
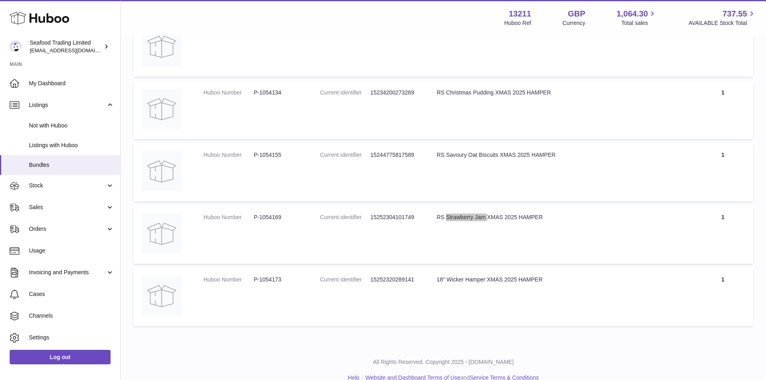
scroll to position [473, 0]
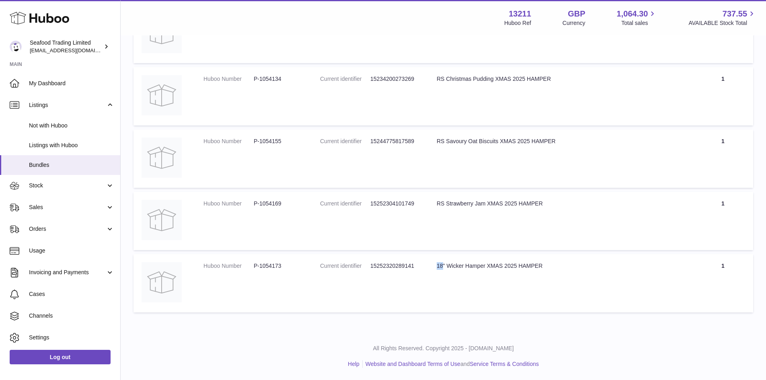
drag, startPoint x: 437, startPoint y: 264, endPoint x: 442, endPoint y: 264, distance: 4.4
click at [442, 264] on div "18" Wicker Hamper XMAS 2025 HAMPER" at bounding box center [560, 266] width 248 height 8
copy div "18"
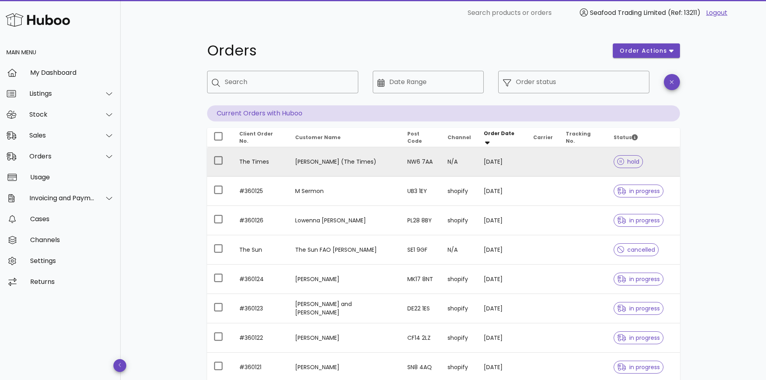
click at [246, 160] on td "The Times" at bounding box center [261, 161] width 56 height 29
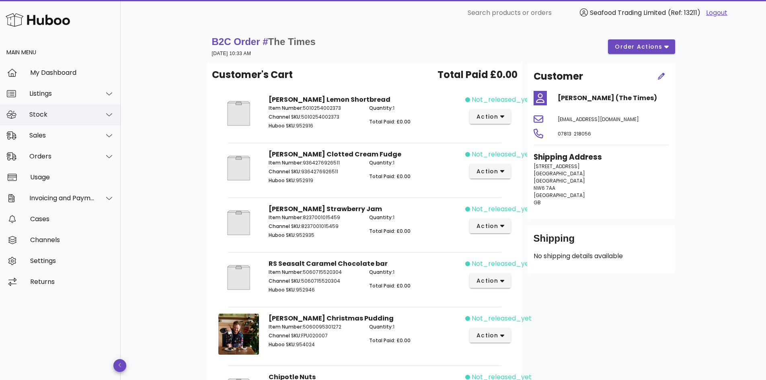
click at [47, 116] on div "Stock" at bounding box center [62, 115] width 66 height 8
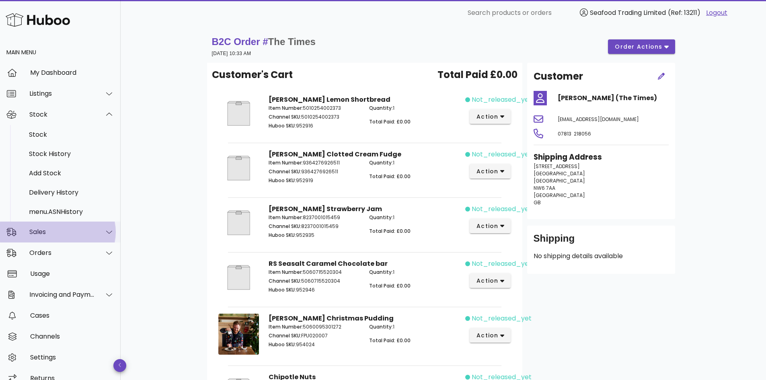
click at [44, 239] on div "Sales" at bounding box center [60, 231] width 121 height 21
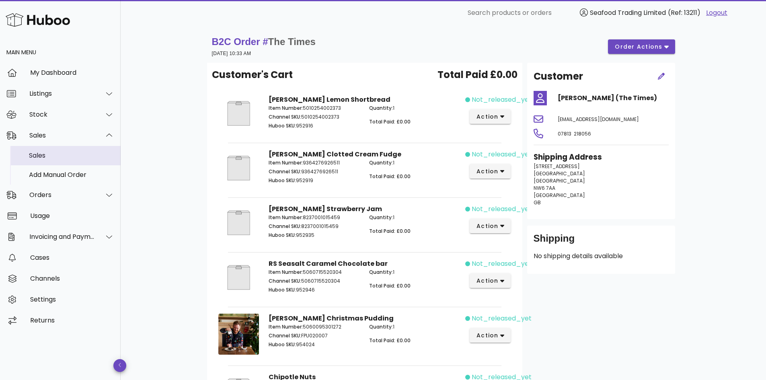
click at [47, 156] on div "Sales" at bounding box center [71, 155] width 85 height 8
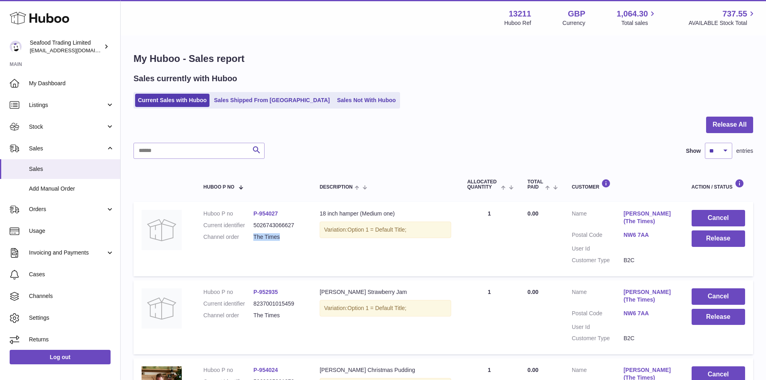
drag, startPoint x: 281, startPoint y: 238, endPoint x: 254, endPoint y: 236, distance: 26.6
click at [254, 236] on dd "The Times" at bounding box center [278, 237] width 50 height 8
copy dd "The Times"
click at [179, 149] on input "text" at bounding box center [198, 151] width 131 height 16
paste input "*********"
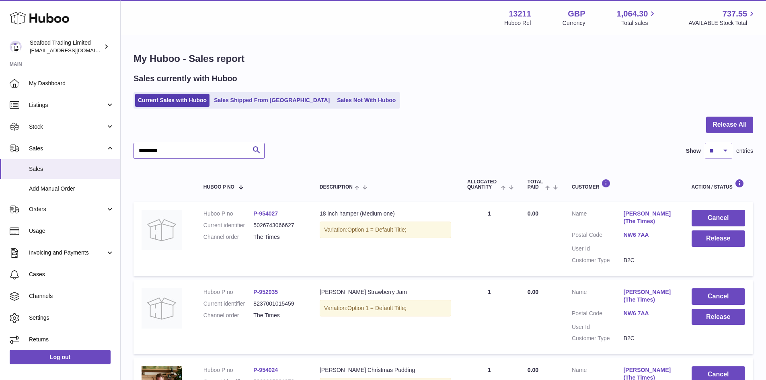
type input "*********"
click at [694, 238] on button "Release" at bounding box center [717, 238] width 53 height 16
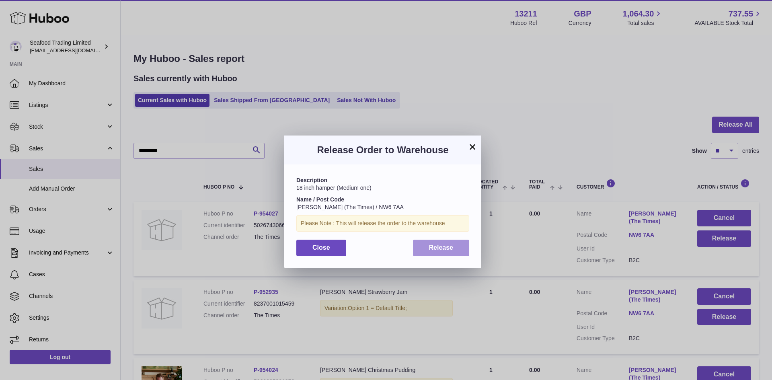
click at [444, 252] on button "Release" at bounding box center [441, 247] width 57 height 16
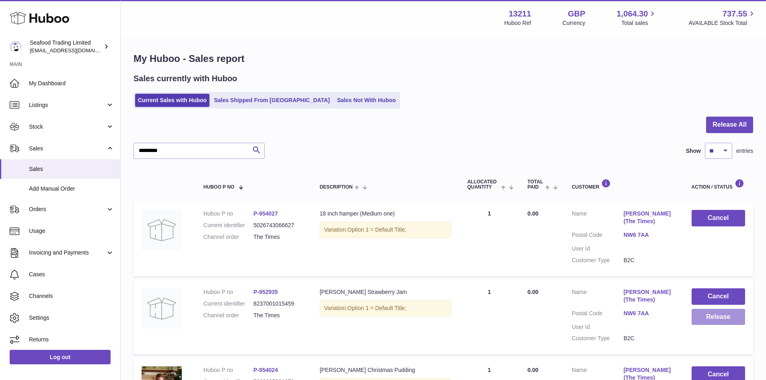
click at [692, 319] on button "Release" at bounding box center [717, 317] width 53 height 16
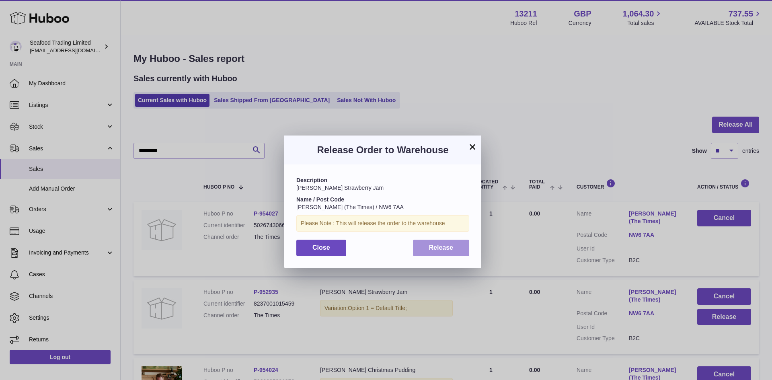
click at [452, 244] on span "Release" at bounding box center [441, 247] width 25 height 7
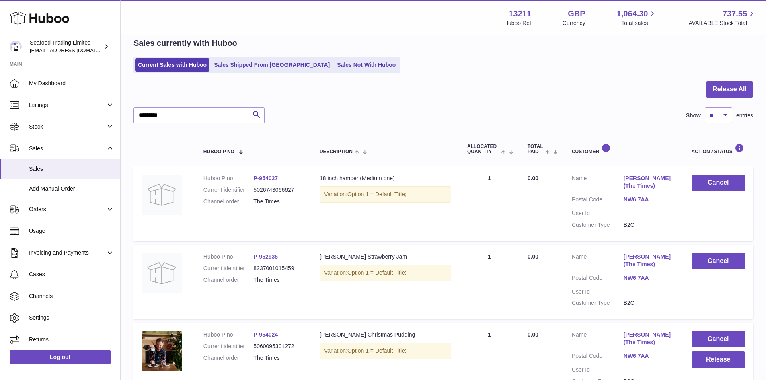
scroll to position [121, 0]
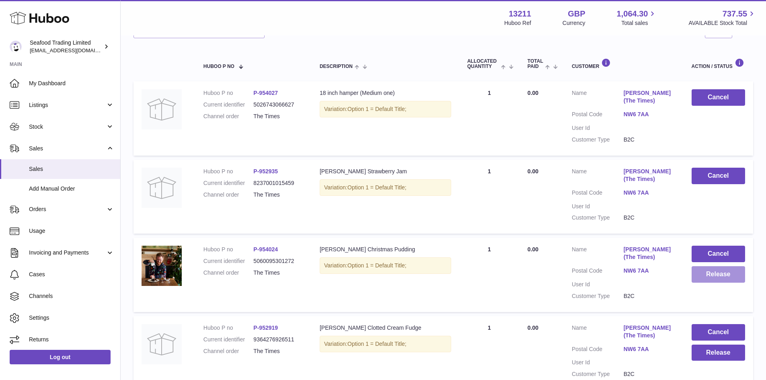
click at [729, 280] on button "Release" at bounding box center [717, 274] width 53 height 16
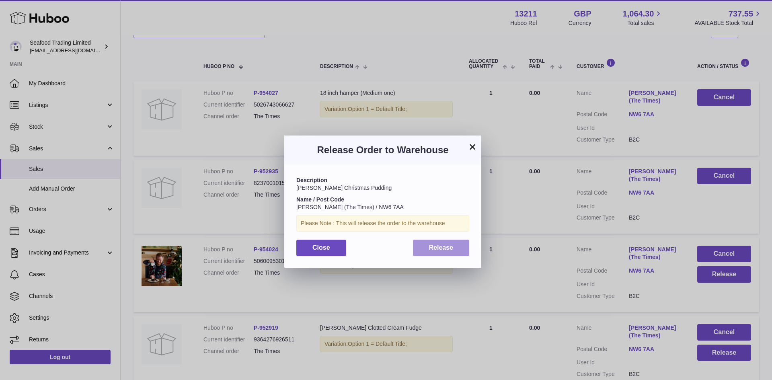
click at [415, 239] on button "Release" at bounding box center [441, 247] width 57 height 16
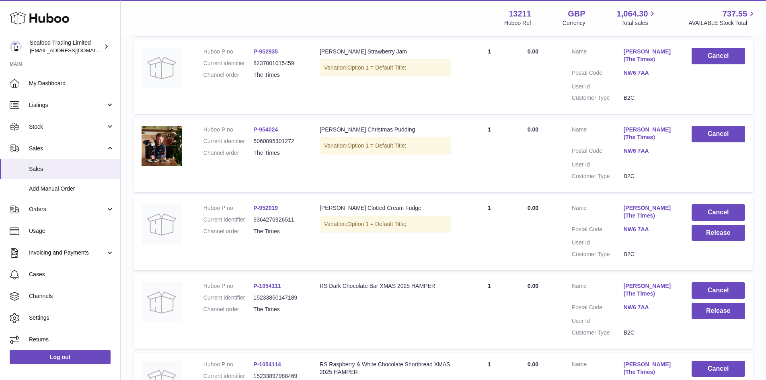
scroll to position [241, 0]
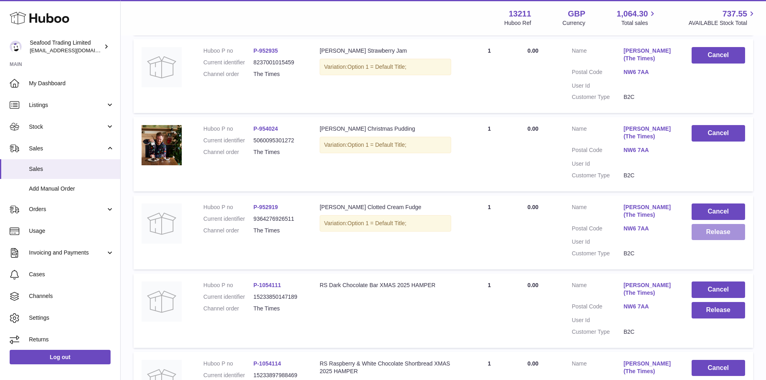
click at [716, 234] on button "Release" at bounding box center [717, 232] width 53 height 16
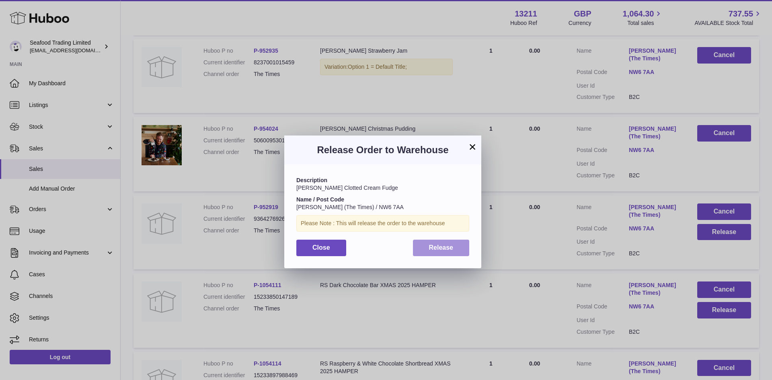
click at [443, 250] on span "Release" at bounding box center [441, 247] width 25 height 7
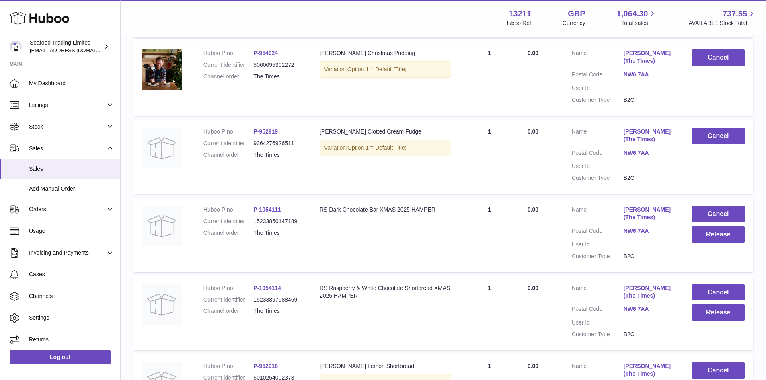
scroll to position [321, 0]
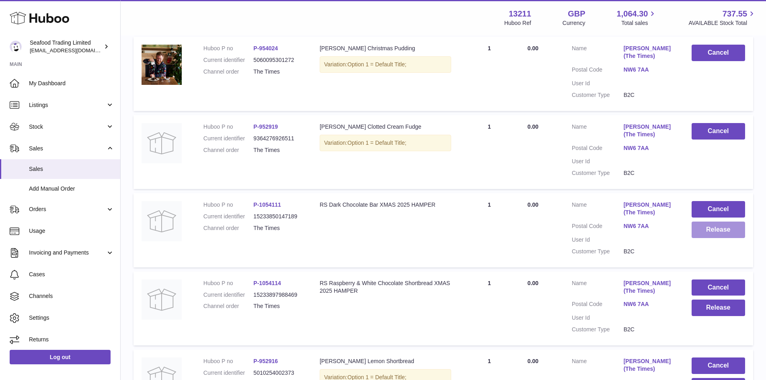
click at [707, 229] on button "Release" at bounding box center [717, 229] width 53 height 16
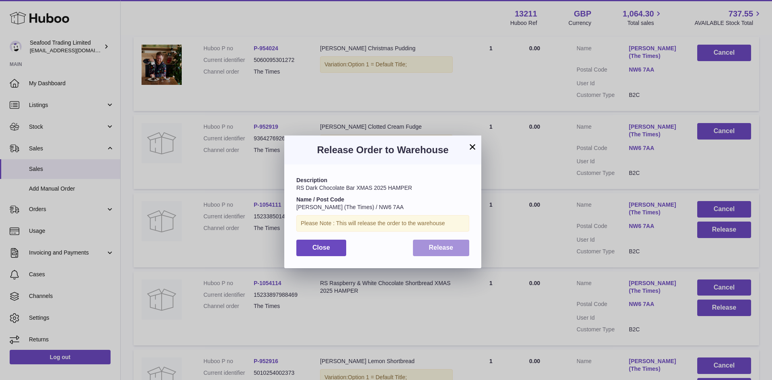
click at [446, 246] on span "Release" at bounding box center [441, 247] width 25 height 7
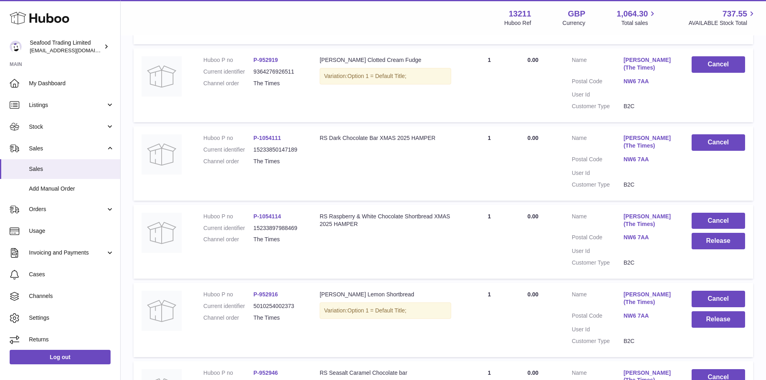
scroll to position [442, 0]
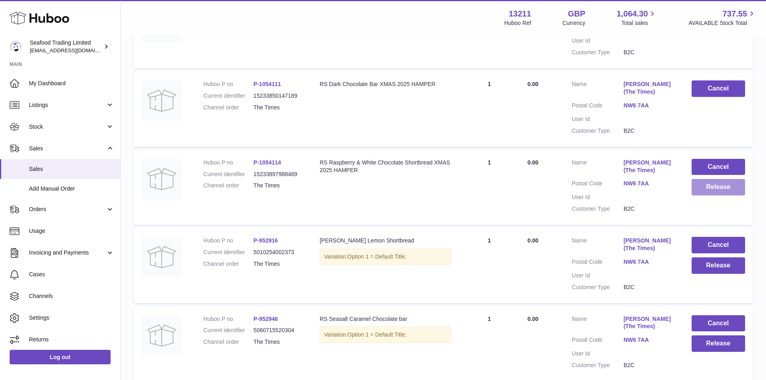
click at [709, 186] on button "Release" at bounding box center [717, 187] width 53 height 16
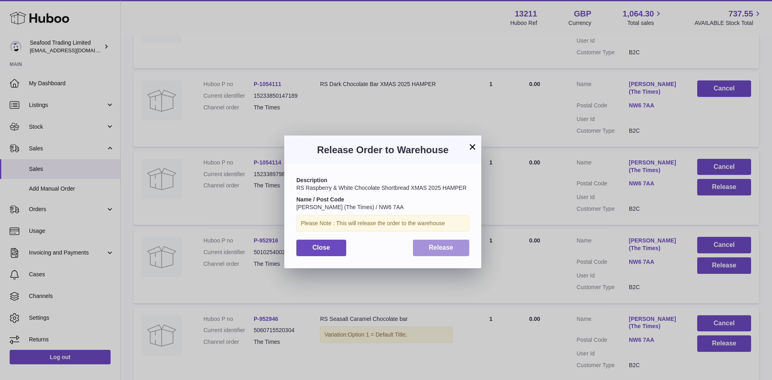
click at [448, 242] on button "Release" at bounding box center [441, 247] width 57 height 16
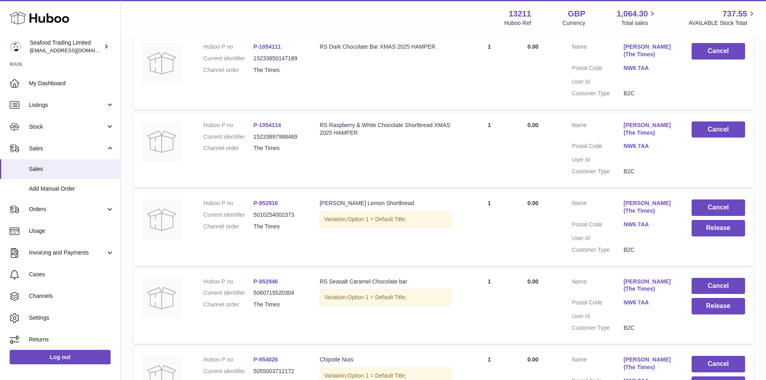
scroll to position [522, 0]
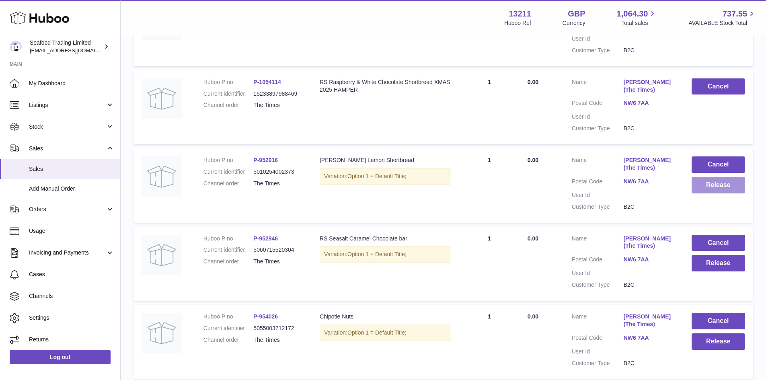
click at [711, 187] on button "Release" at bounding box center [717, 185] width 53 height 16
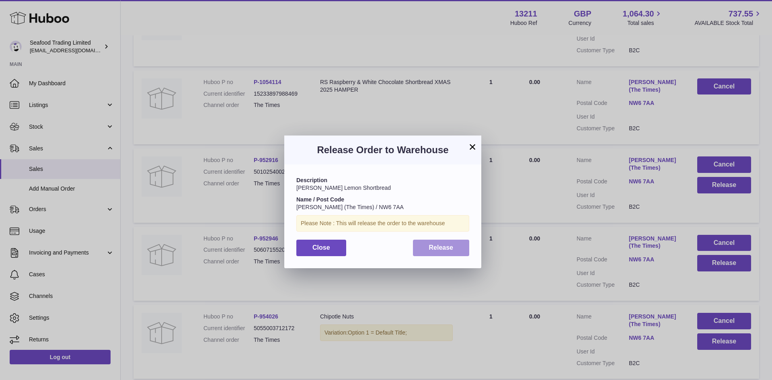
click at [443, 248] on span "Release" at bounding box center [441, 247] width 25 height 7
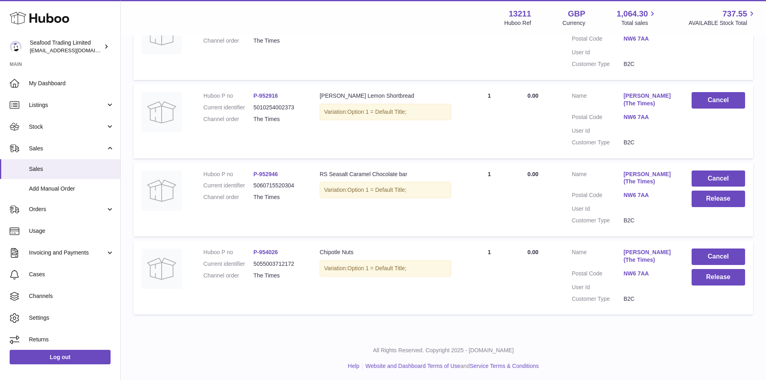
scroll to position [589, 0]
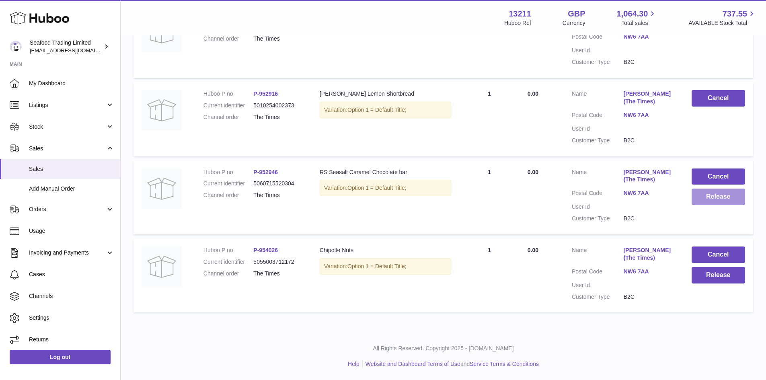
click at [712, 200] on button "Release" at bounding box center [717, 196] width 53 height 16
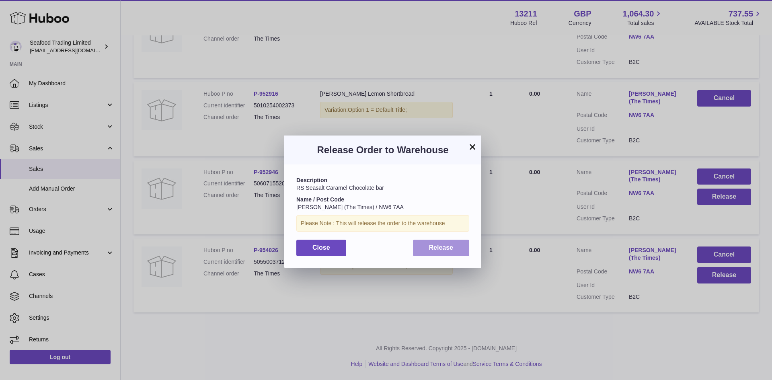
click at [451, 240] on button "Release" at bounding box center [441, 247] width 57 height 16
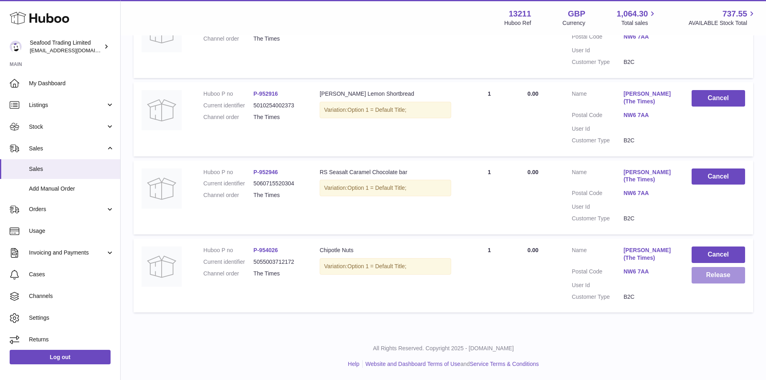
click at [721, 276] on button "Release" at bounding box center [717, 275] width 53 height 16
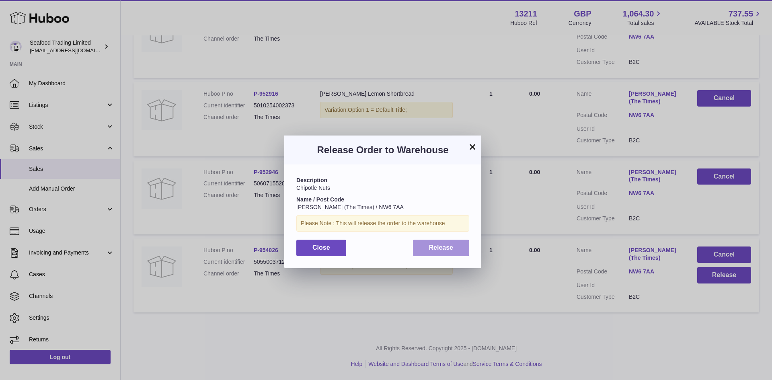
click at [438, 242] on button "Release" at bounding box center [441, 247] width 57 height 16
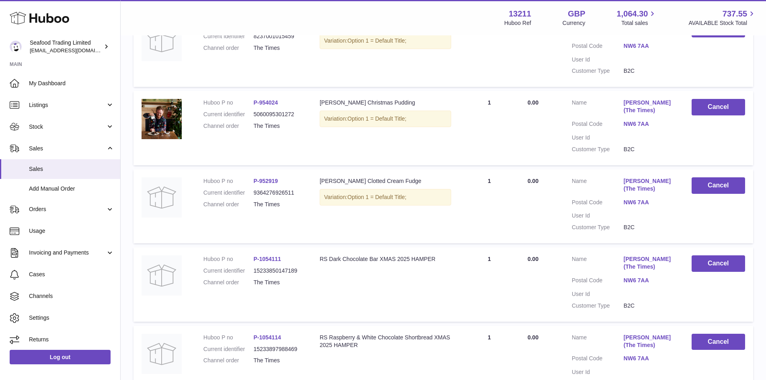
scroll to position [0, 0]
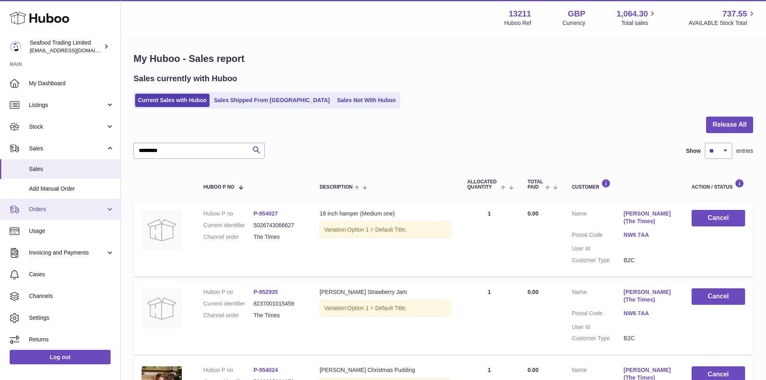
click at [41, 208] on span "Orders" at bounding box center [67, 209] width 77 height 8
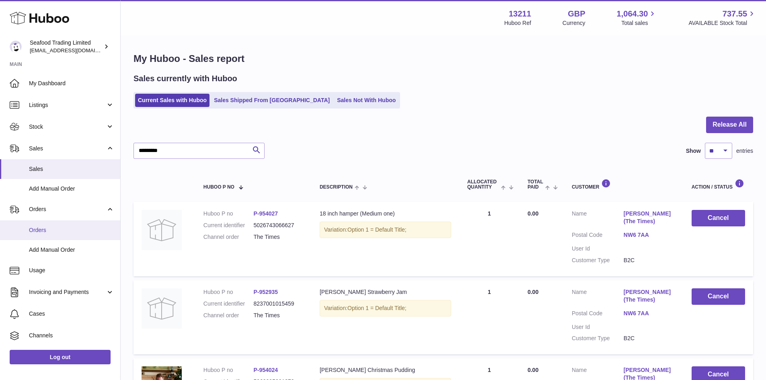
click at [47, 228] on span "Orders" at bounding box center [71, 230] width 85 height 8
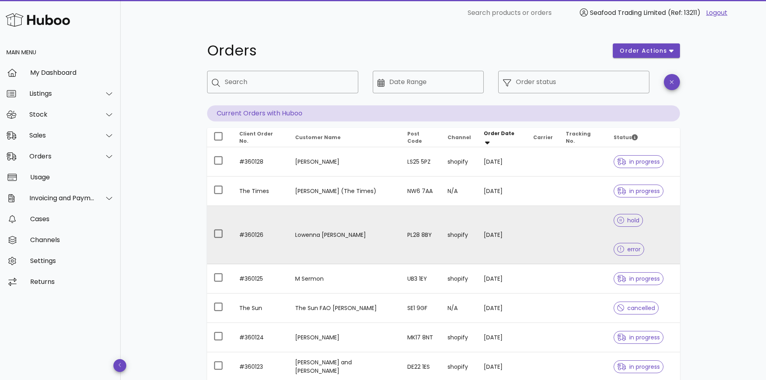
click at [252, 219] on td "#360126" at bounding box center [261, 235] width 56 height 58
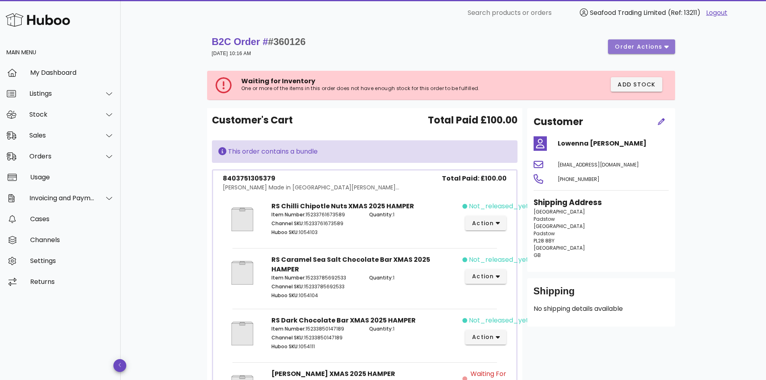
click at [654, 40] on button "order actions" at bounding box center [641, 46] width 67 height 14
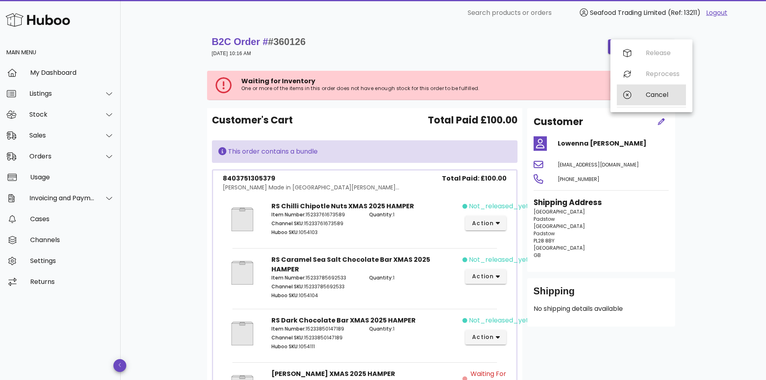
click at [655, 91] on div "Cancel" at bounding box center [662, 95] width 34 height 8
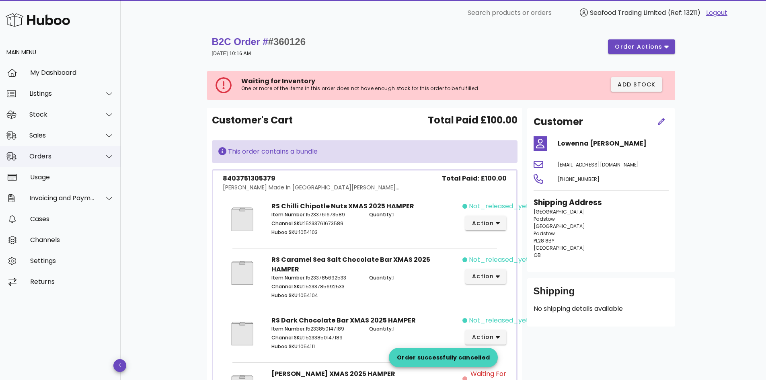
click at [55, 159] on div "Orders" at bounding box center [62, 156] width 66 height 8
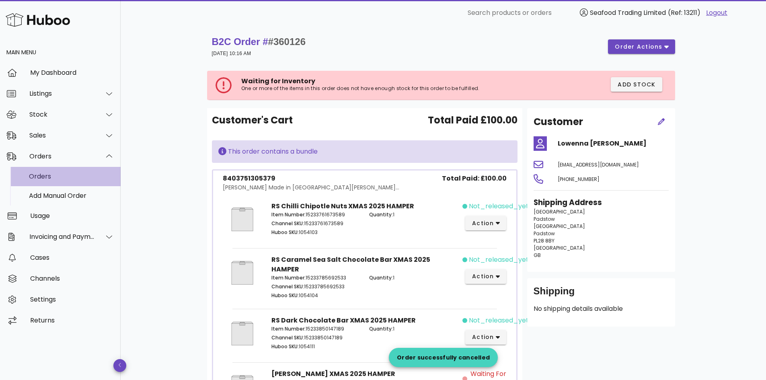
click at [51, 169] on div "Orders" at bounding box center [71, 176] width 85 height 17
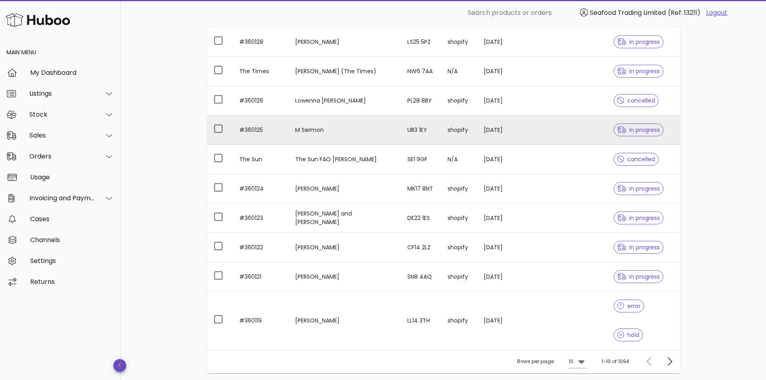
scroll to position [121, 0]
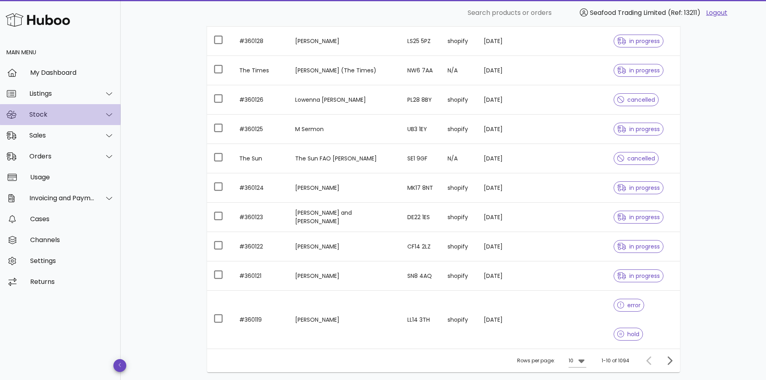
click at [52, 118] on div "Stock" at bounding box center [62, 115] width 66 height 8
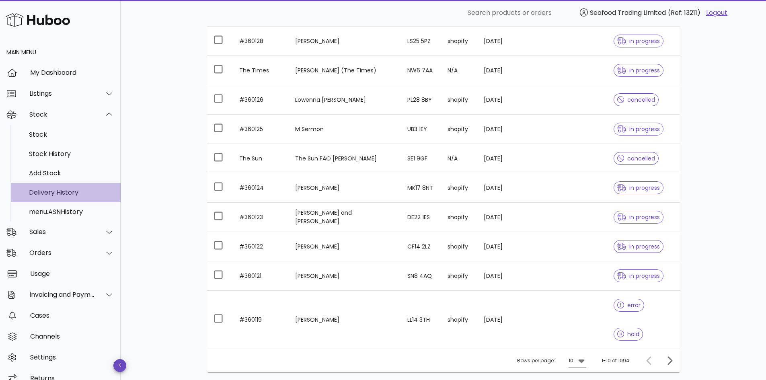
click at [56, 187] on div "Delivery History" at bounding box center [71, 192] width 85 height 17
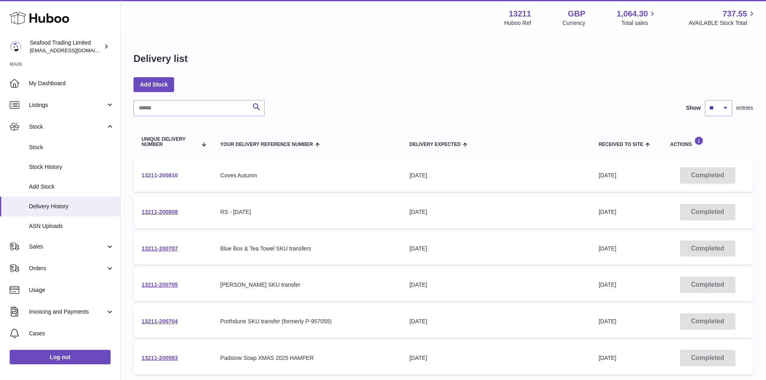
click at [164, 176] on link "13211-200810" at bounding box center [159, 175] width 36 height 6
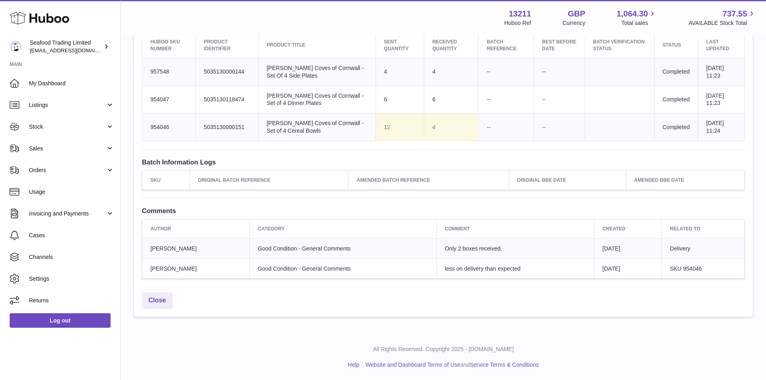
scroll to position [280, 0]
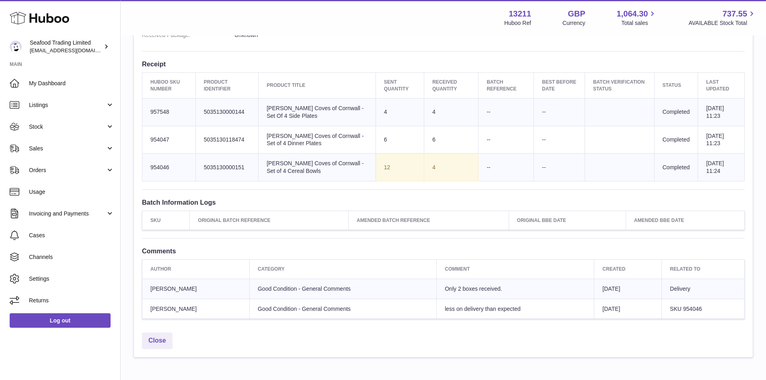
drag, startPoint x: 325, startPoint y: 171, endPoint x: 267, endPoint y: 164, distance: 57.9
click at [267, 164] on td "Product title [PERSON_NAME] Coves of [GEOGRAPHIC_DATA] - Set of 4 Cereal Bowls" at bounding box center [316, 168] width 117 height 28
copy td "[PERSON_NAME] Coves of Cornwall - Set of 4 Cereal Bowls"
drag, startPoint x: 247, startPoint y: 112, endPoint x: 201, endPoint y: 108, distance: 46.8
click at [201, 108] on td "Client Identifier 5035130000144" at bounding box center [226, 112] width 63 height 28
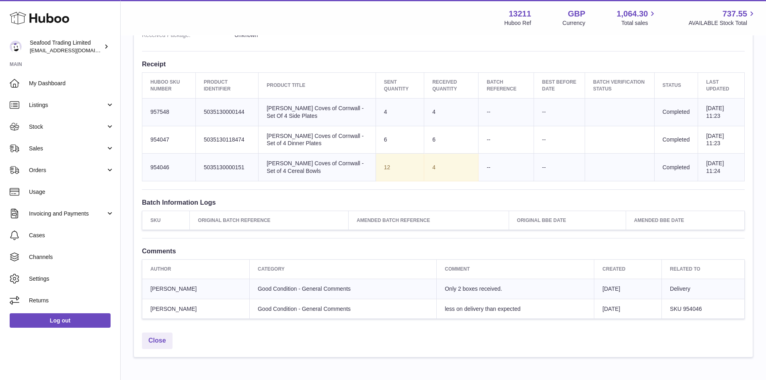
copy td "5035130000144"
click at [233, 136] on td "Client Identifier 5035130118474" at bounding box center [226, 140] width 63 height 28
copy td "5035130118474"
click at [228, 168] on td "Client Identifier 5035130000151" at bounding box center [226, 168] width 63 height 28
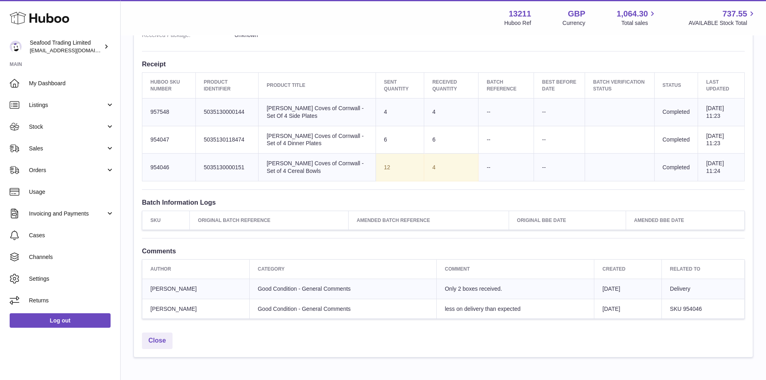
click at [228, 168] on td "Client Identifier 5035130000151" at bounding box center [226, 168] width 63 height 28
copy td "5035130000151"
click at [53, 123] on span "Stock" at bounding box center [67, 127] width 77 height 8
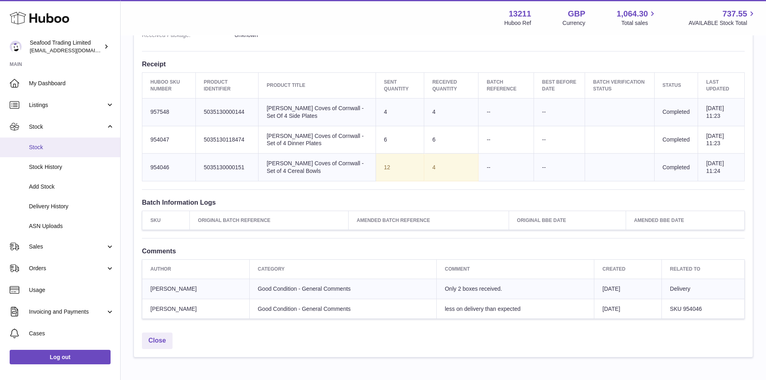
click at [42, 147] on span "Stock" at bounding box center [71, 147] width 85 height 8
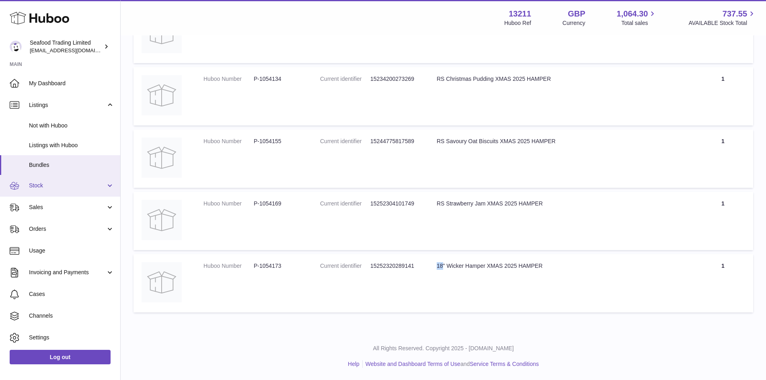
click at [47, 188] on span "Stock" at bounding box center [67, 186] width 77 height 8
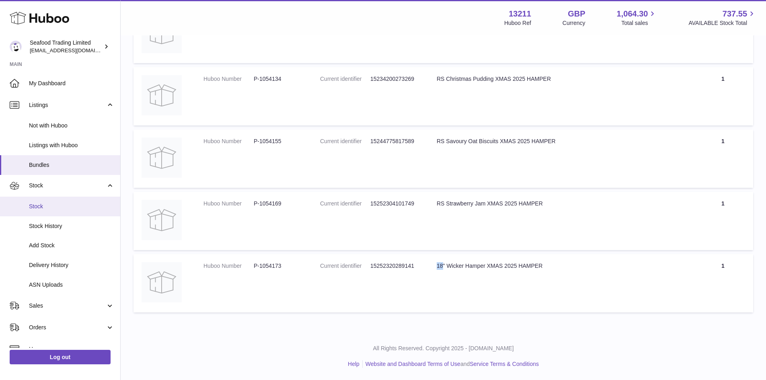
click at [38, 213] on link "Stock" at bounding box center [60, 207] width 120 height 20
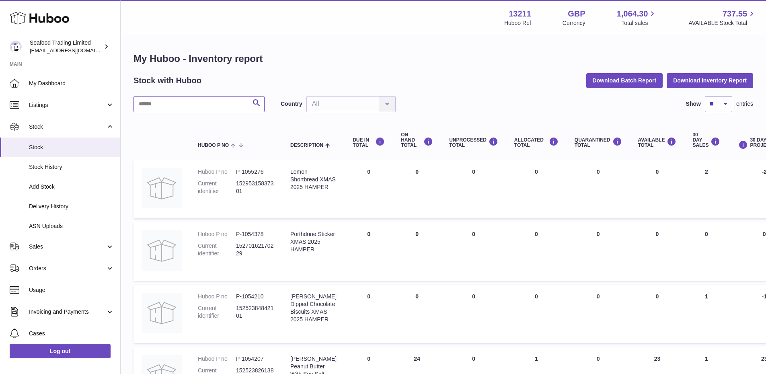
click at [178, 104] on input "text" at bounding box center [198, 104] width 131 height 16
paste input "**********"
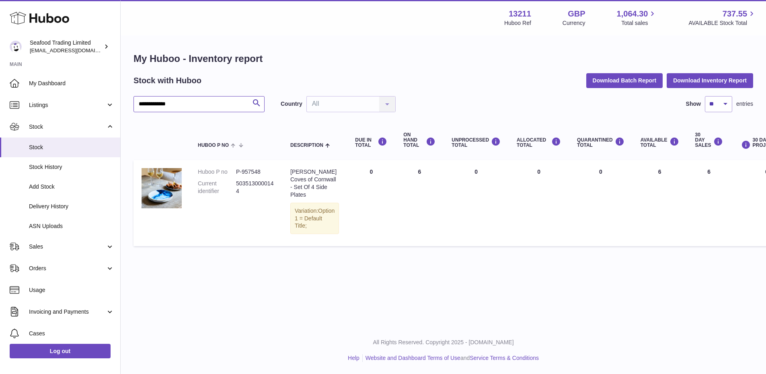
drag, startPoint x: 197, startPoint y: 102, endPoint x: 127, endPoint y: 107, distance: 69.7
click at [127, 107] on div "**********" at bounding box center [443, 151] width 645 height 230
paste input "text"
drag, startPoint x: 189, startPoint y: 100, endPoint x: 131, endPoint y: 102, distance: 57.9
click at [131, 102] on div "**********" at bounding box center [443, 151] width 645 height 230
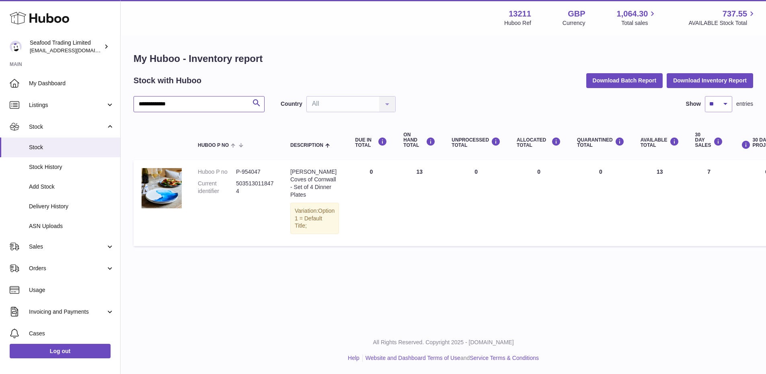
paste input "text"
drag, startPoint x: 200, startPoint y: 103, endPoint x: 132, endPoint y: 103, distance: 67.9
click at [132, 103] on div "**********" at bounding box center [443, 151] width 645 height 230
paste input "text"
drag, startPoint x: 196, startPoint y: 100, endPoint x: 123, endPoint y: 100, distance: 73.1
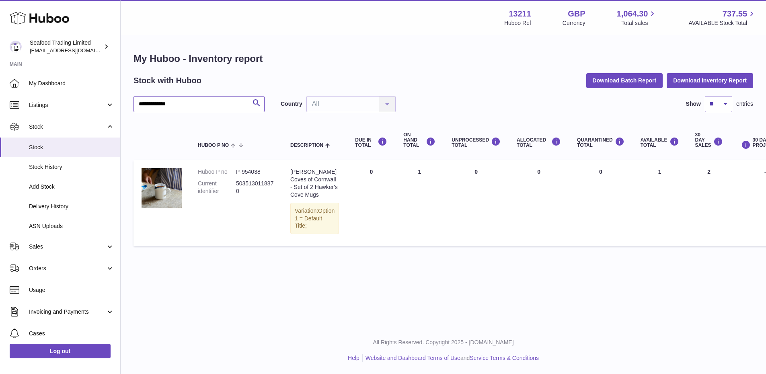
click at [123, 100] on div "**********" at bounding box center [443, 151] width 645 height 230
paste input "text"
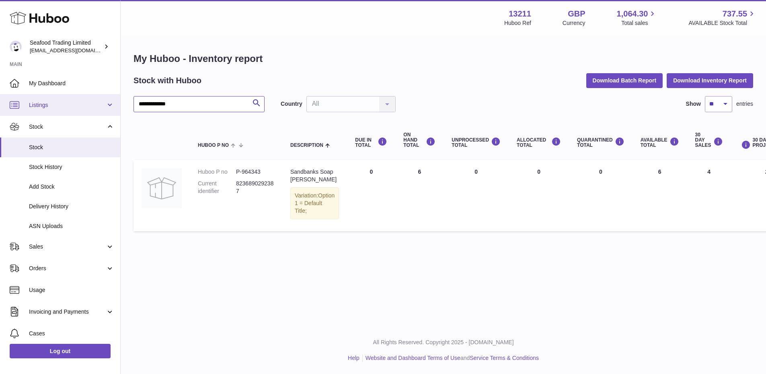
drag, startPoint x: 190, startPoint y: 102, endPoint x: 112, endPoint y: 107, distance: 79.0
click at [112, 107] on div "**********" at bounding box center [383, 187] width 766 height 374
paste input "**********"
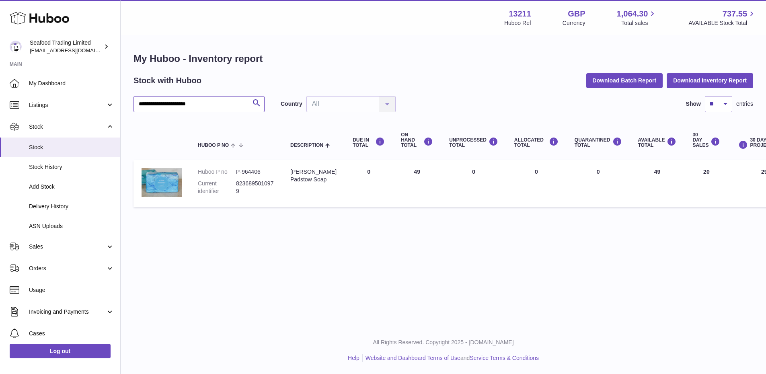
type input "**********"
click at [50, 126] on span "Stock" at bounding box center [67, 127] width 77 height 8
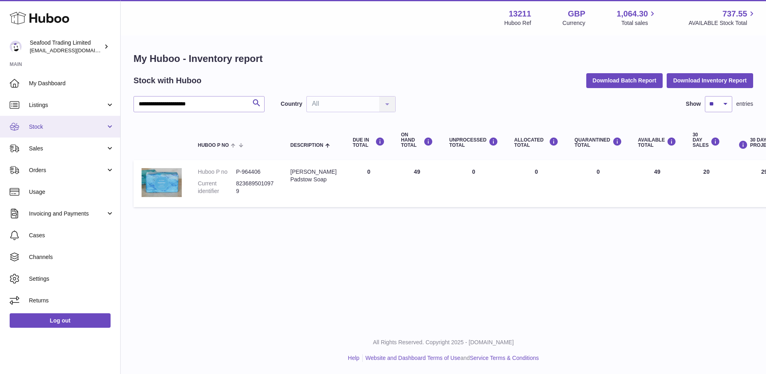
click at [48, 128] on span "Stock" at bounding box center [67, 127] width 77 height 8
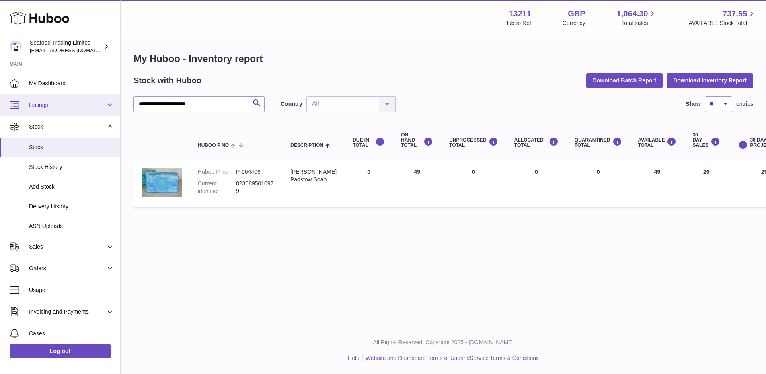
click at [39, 104] on span "Listings" at bounding box center [67, 105] width 77 height 8
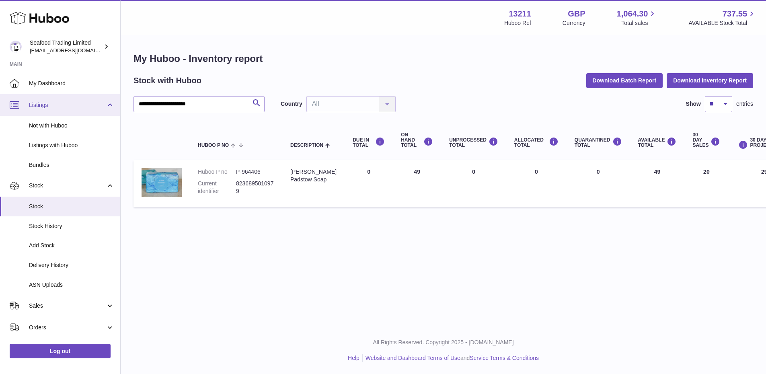
click at [39, 104] on span "Listings" at bounding box center [67, 105] width 77 height 8
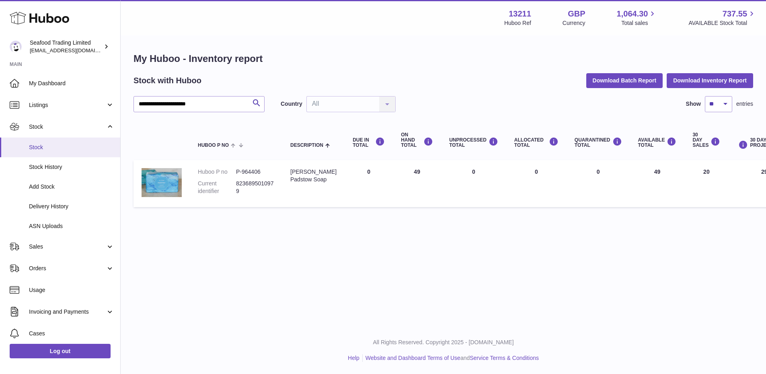
click at [39, 149] on span "Stock" at bounding box center [71, 147] width 85 height 8
click at [59, 205] on span "Delivery History" at bounding box center [71, 207] width 85 height 8
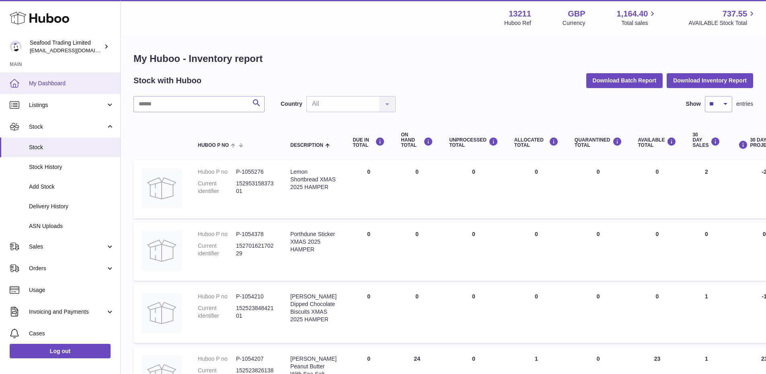
click at [50, 82] on span "My Dashboard" at bounding box center [71, 84] width 85 height 8
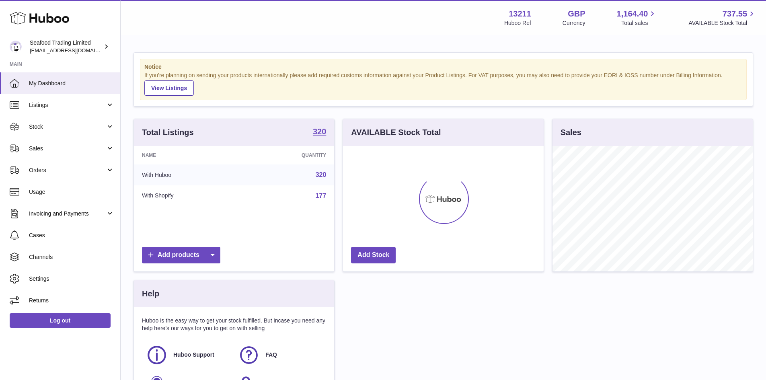
scroll to position [125, 201]
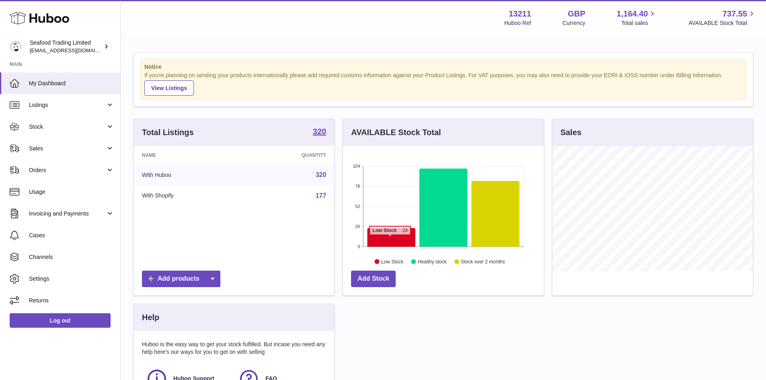
click at [390, 239] on icon at bounding box center [391, 237] width 48 height 18
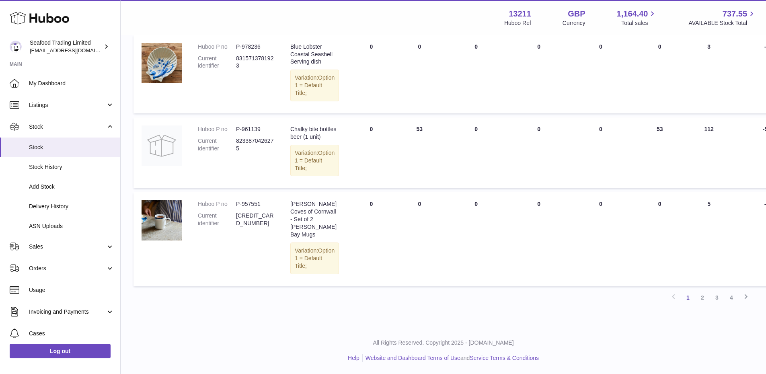
scroll to position [723, 0]
click at [698, 305] on link "2" at bounding box center [702, 297] width 14 height 14
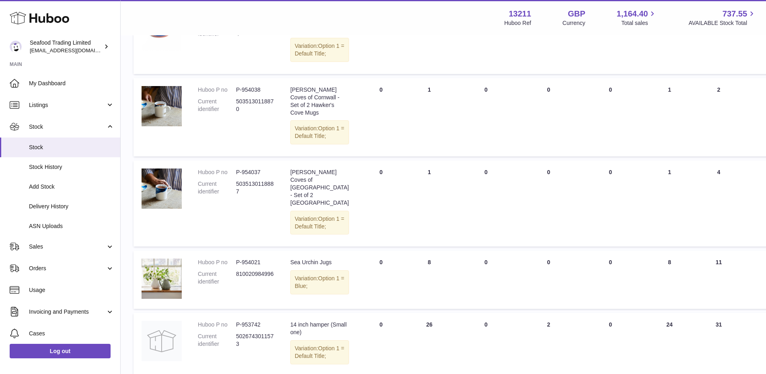
scroll to position [442, 0]
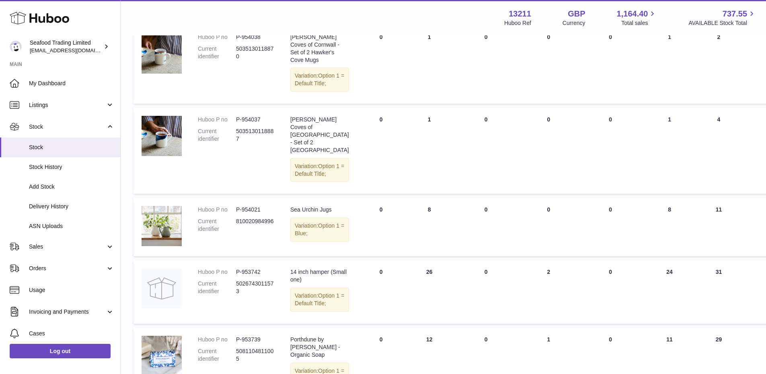
click at [259, 60] on dd "5035130118870" at bounding box center [255, 52] width 38 height 15
click at [256, 60] on dd "5035130118870" at bounding box center [255, 52] width 38 height 15
copy dd "5035130118870"
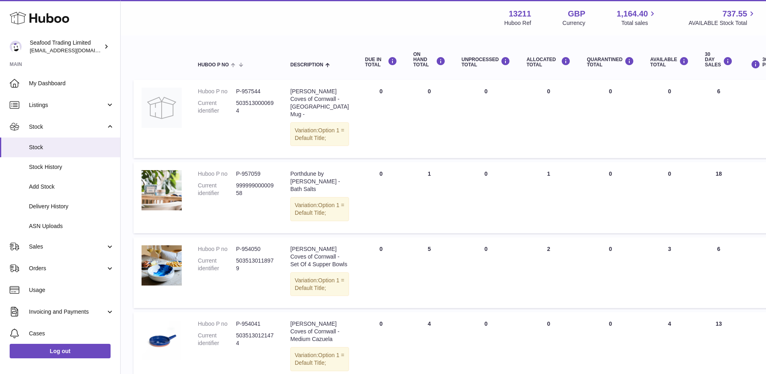
scroll to position [0, 0]
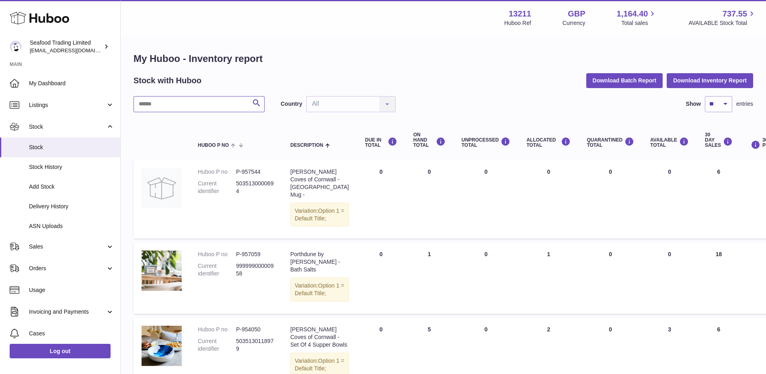
click at [217, 102] on input "text" at bounding box center [198, 104] width 131 height 16
click at [678, 82] on button "Download Inventory Report" at bounding box center [709, 80] width 86 height 14
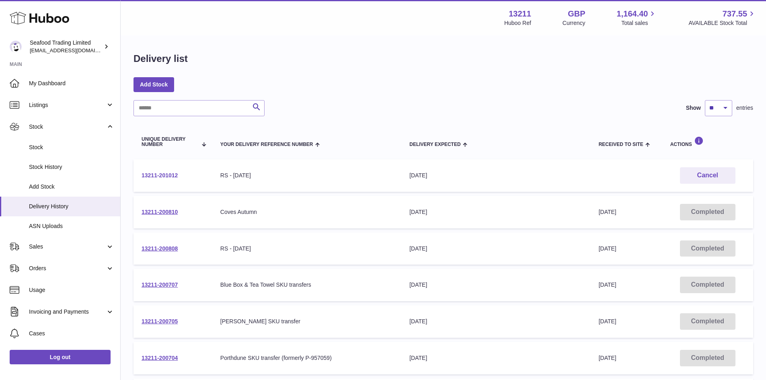
click at [164, 172] on link "13211-201012" at bounding box center [159, 175] width 36 height 6
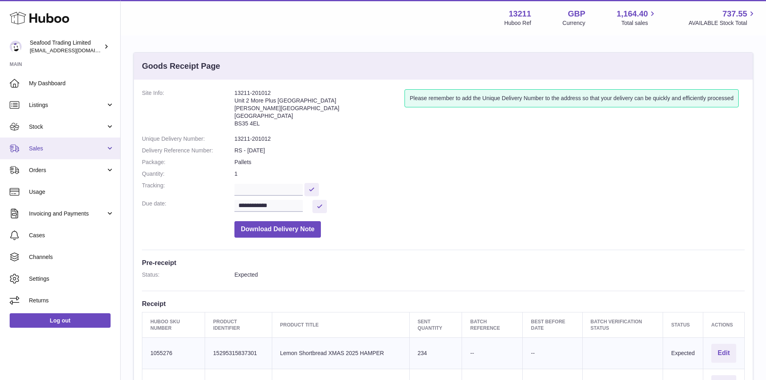
click at [50, 146] on span "Sales" at bounding box center [67, 149] width 77 height 8
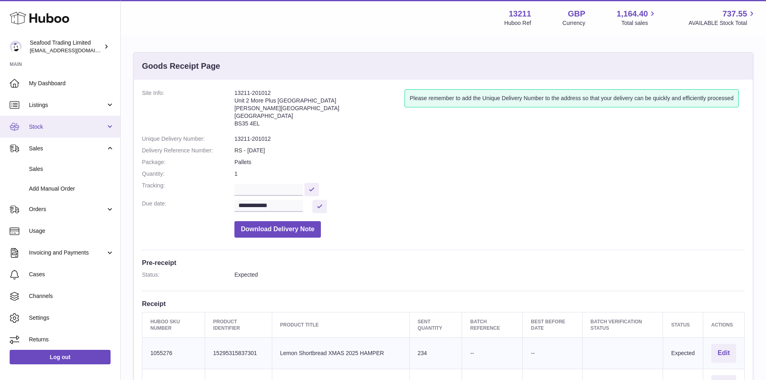
click at [46, 127] on span "Stock" at bounding box center [67, 127] width 77 height 8
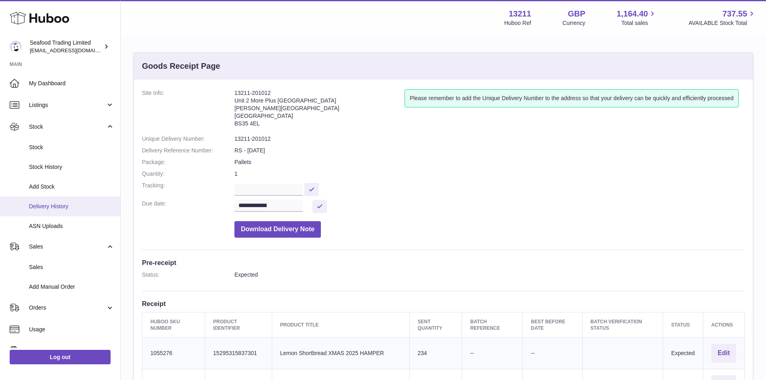
click at [54, 203] on span "Delivery History" at bounding box center [71, 207] width 85 height 8
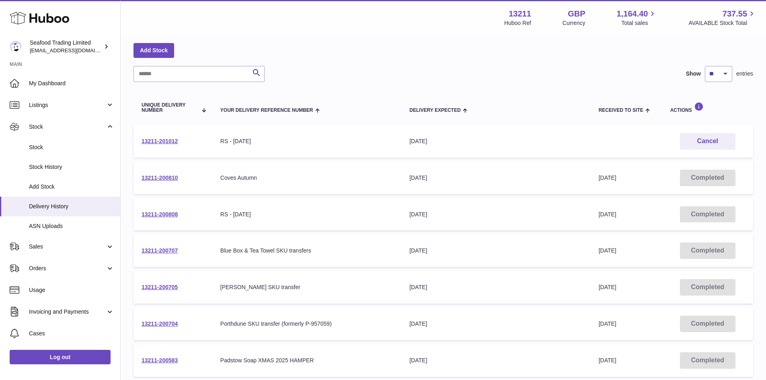
scroll to position [80, 0]
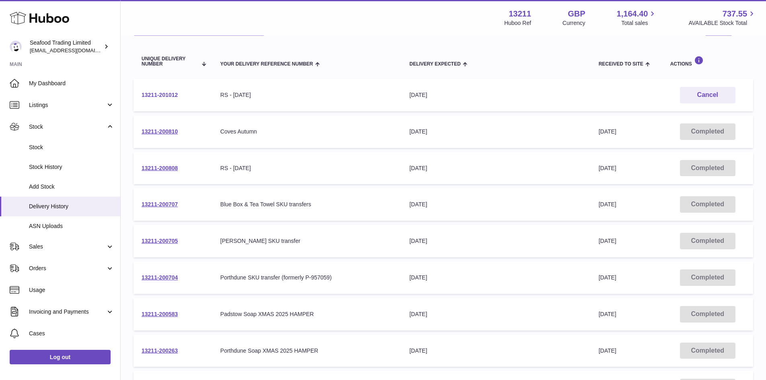
click at [162, 94] on link "13211-201012" at bounding box center [159, 95] width 36 height 6
click at [162, 128] on link "13211-200810" at bounding box center [159, 131] width 36 height 6
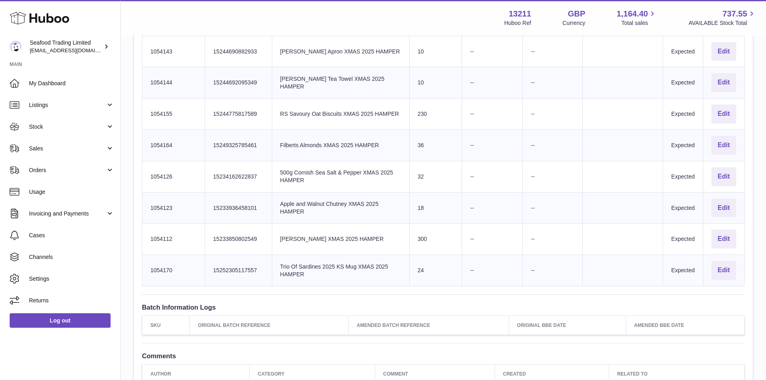
scroll to position [563, 0]
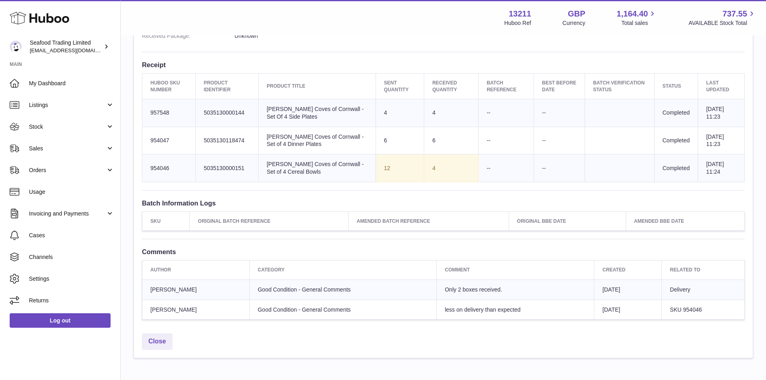
scroll to position [240, 0]
